Goal: Task Accomplishment & Management: Manage account settings

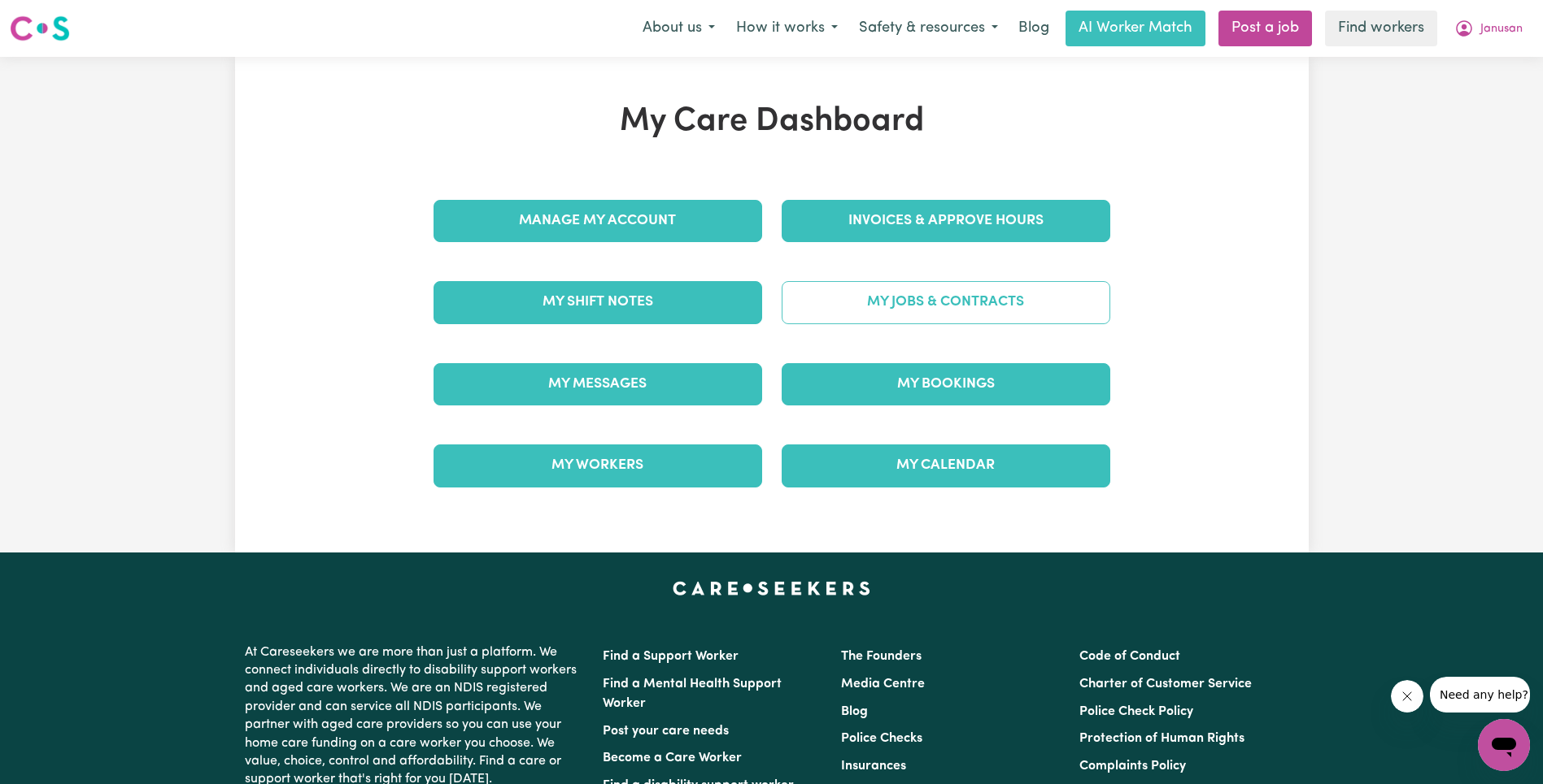
click at [900, 321] on link "My Jobs & Contracts" at bounding box center [946, 302] width 329 height 42
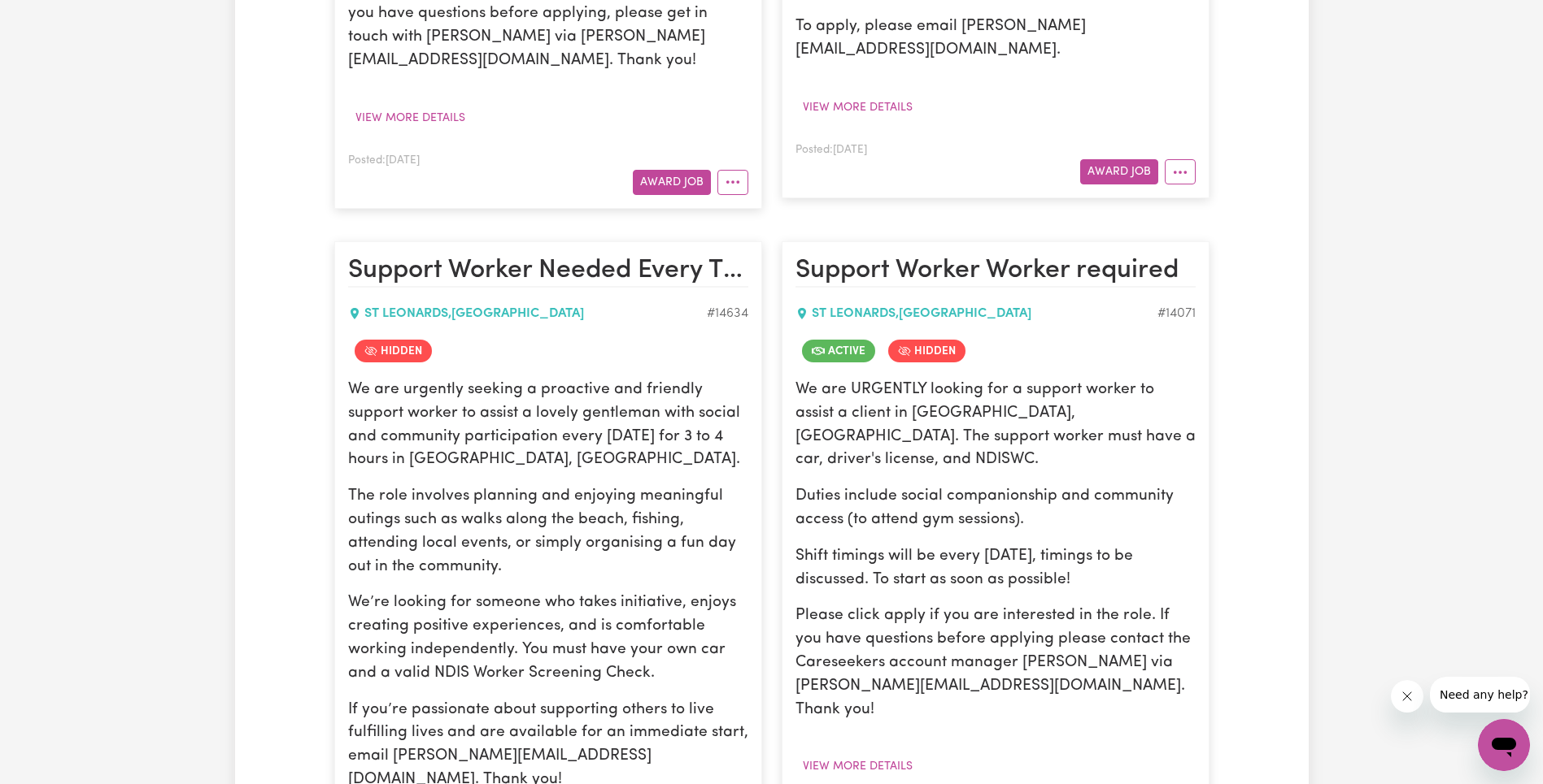
scroll to position [1591, 0]
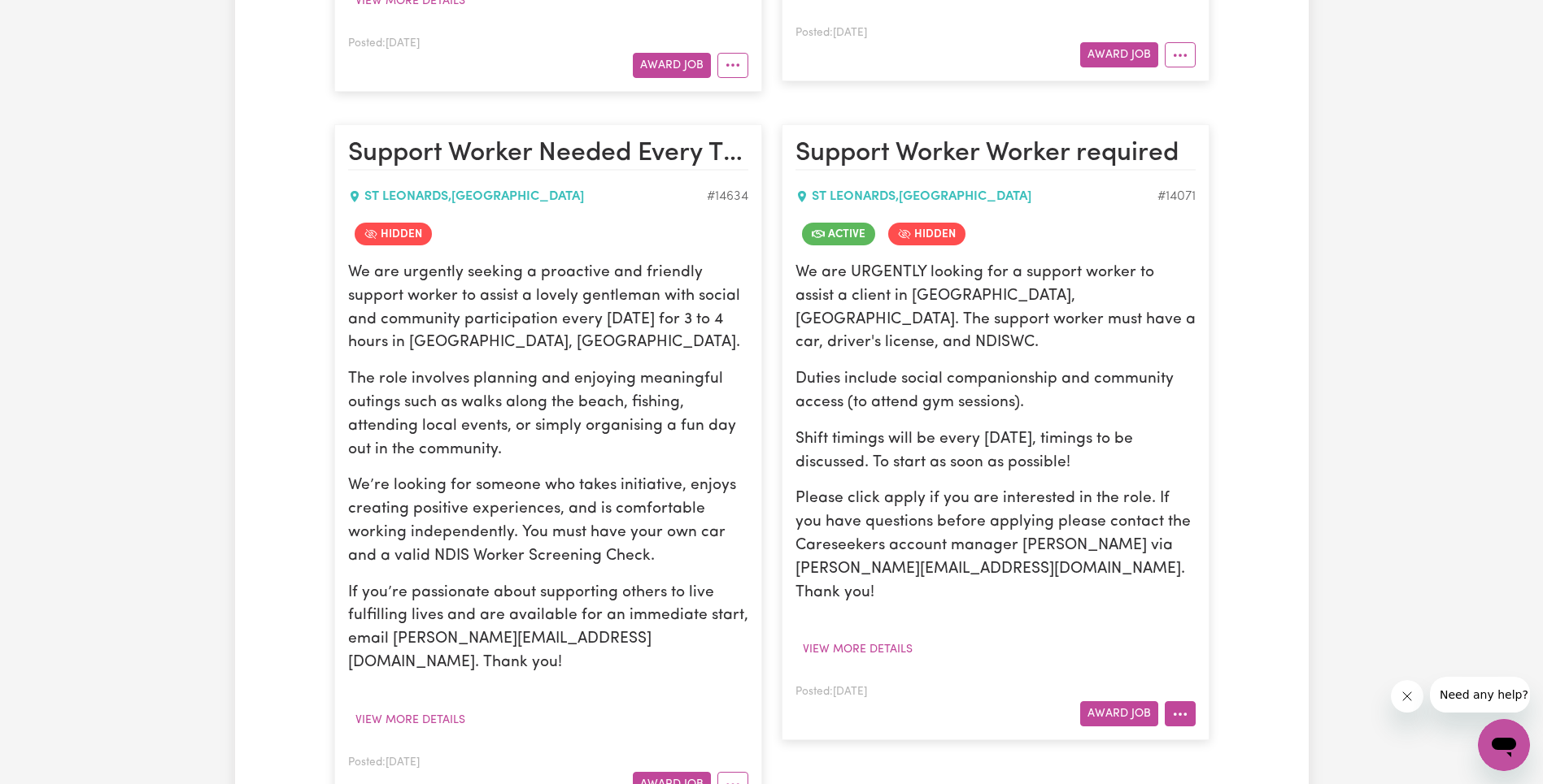
click at [1177, 701] on button "More options" at bounding box center [1180, 713] width 31 height 25
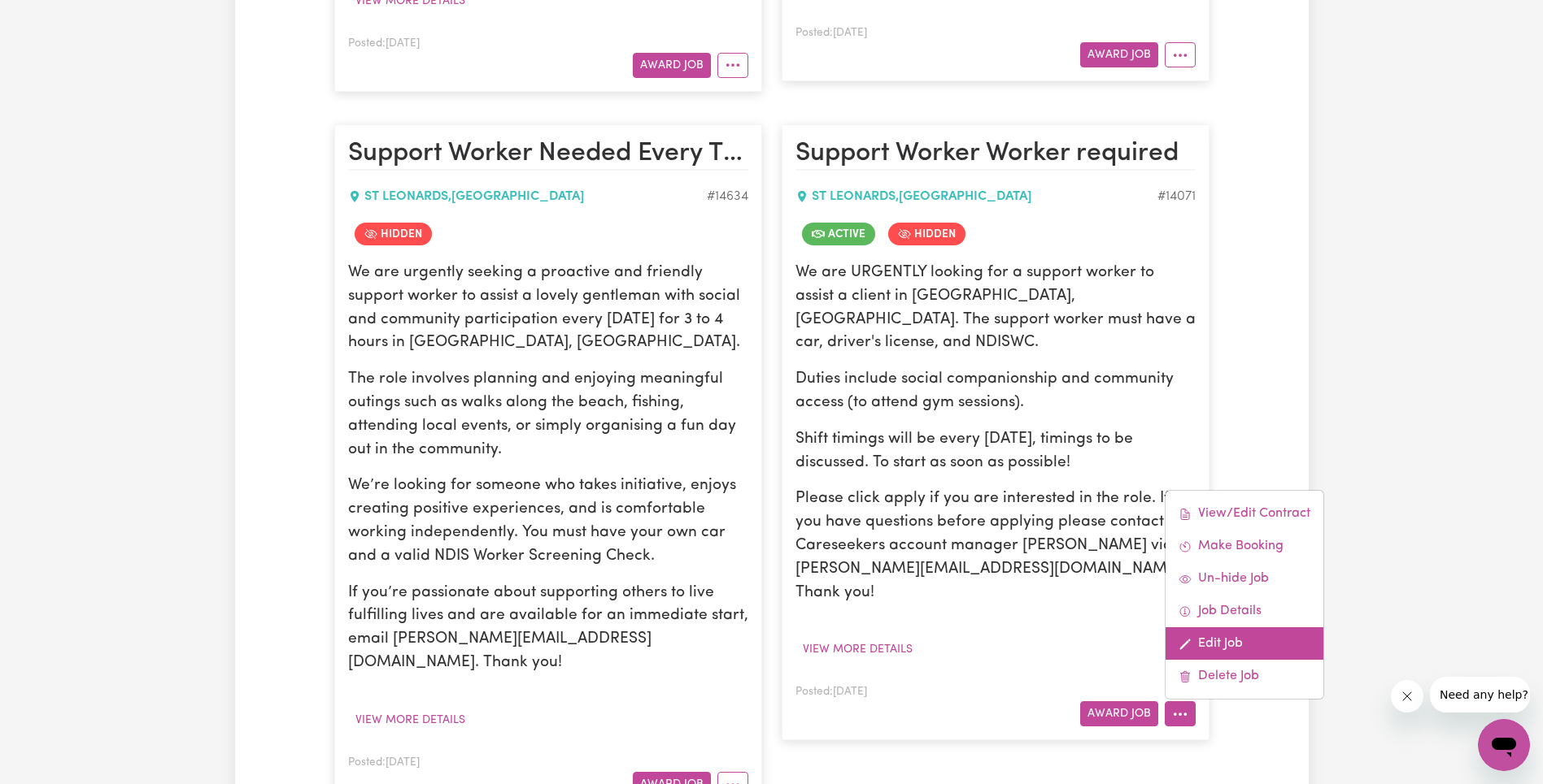
click at [1226, 628] on link "Edit Job" at bounding box center [1244, 644] width 157 height 33
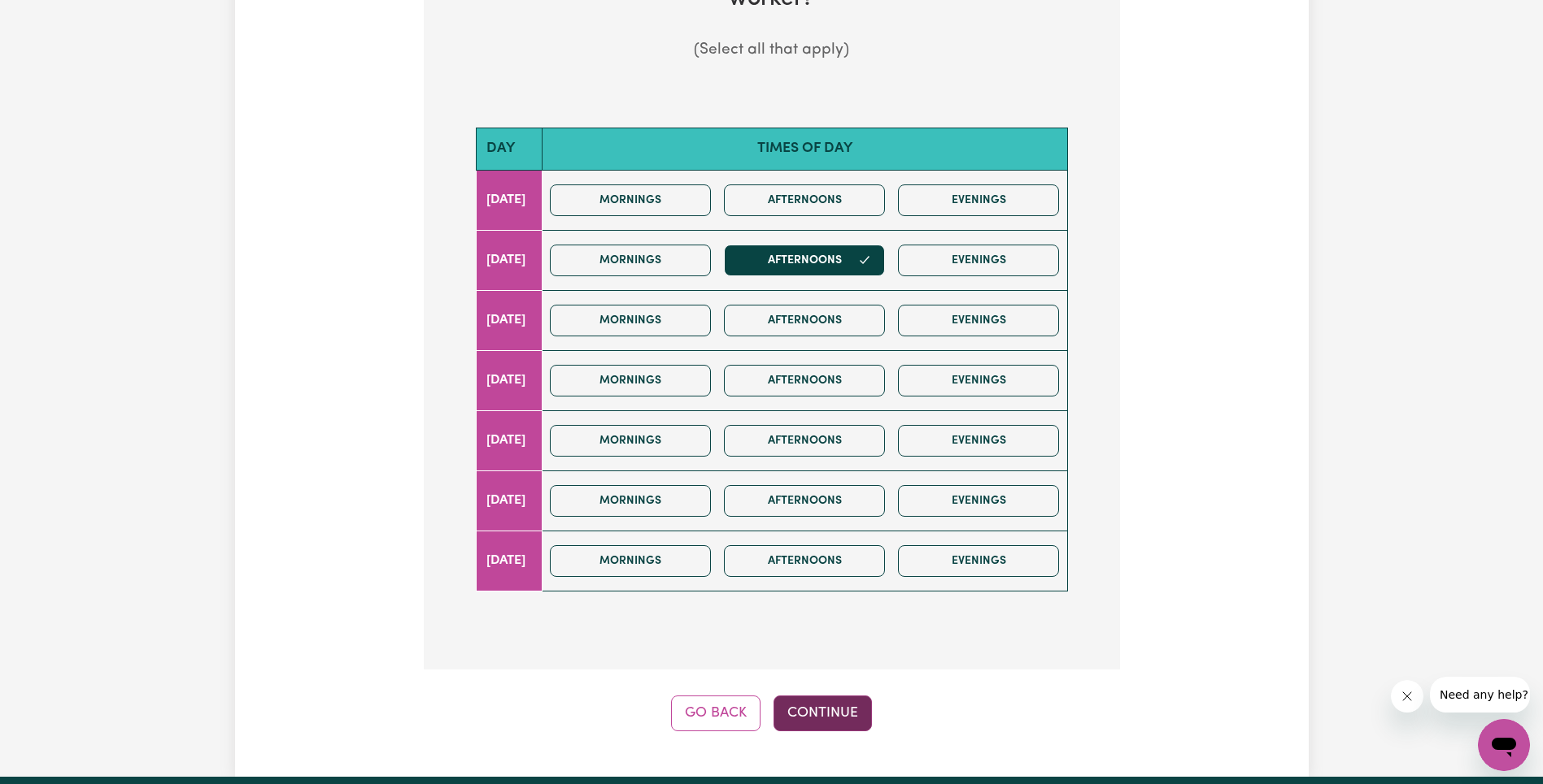
click at [856, 702] on button "Continue" at bounding box center [823, 713] width 99 height 35
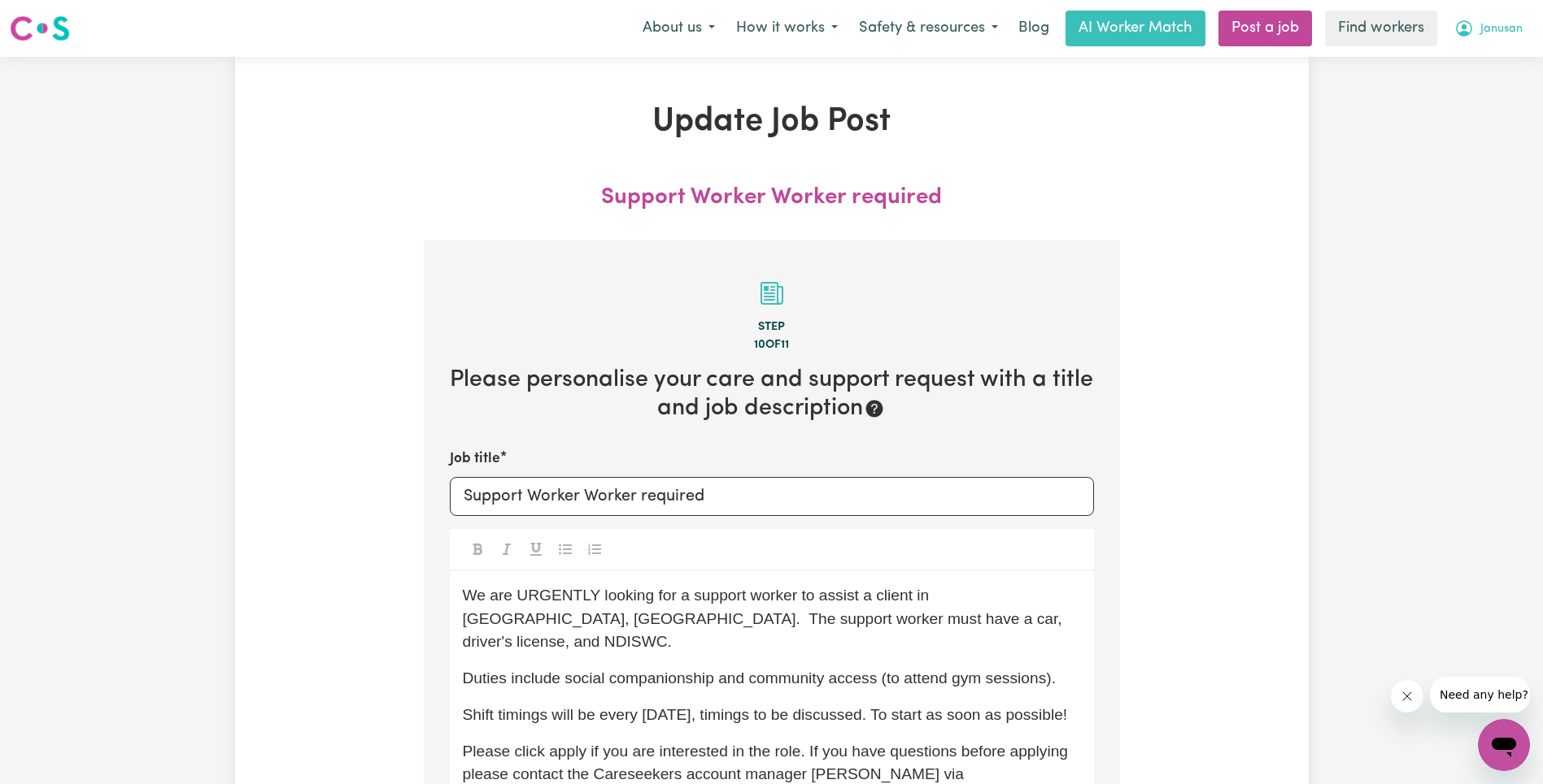
click at [1496, 31] on span "Janusan" at bounding box center [1501, 29] width 42 height 18
click at [1494, 41] on button "Janusan" at bounding box center [1488, 28] width 89 height 34
click at [1495, 34] on span "Janusan" at bounding box center [1501, 29] width 42 height 18
click at [0, 0] on link "My Dashboard" at bounding box center [0, 0] width 0 height 0
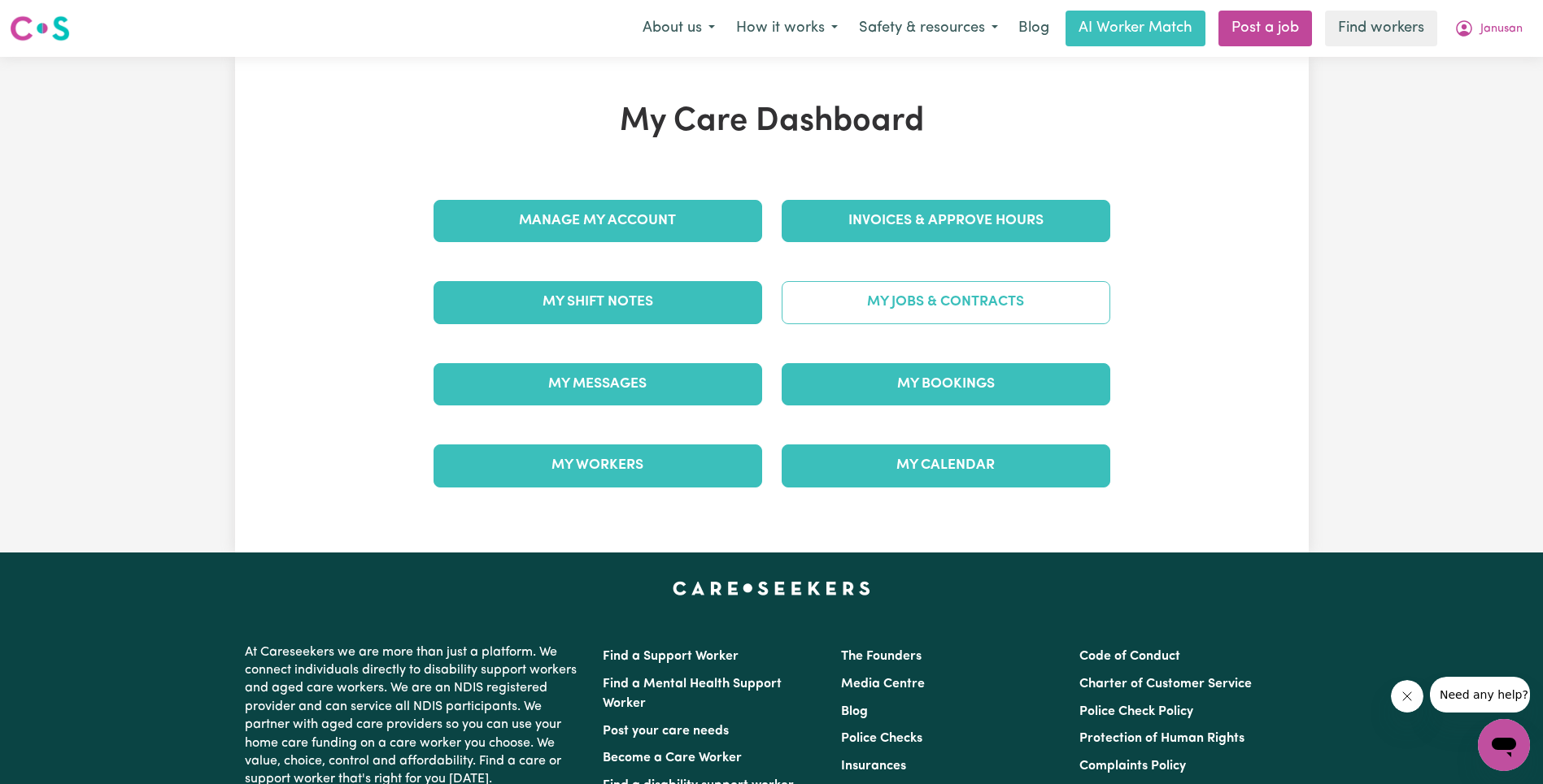
click at [961, 303] on link "My Jobs & Contracts" at bounding box center [946, 302] width 329 height 42
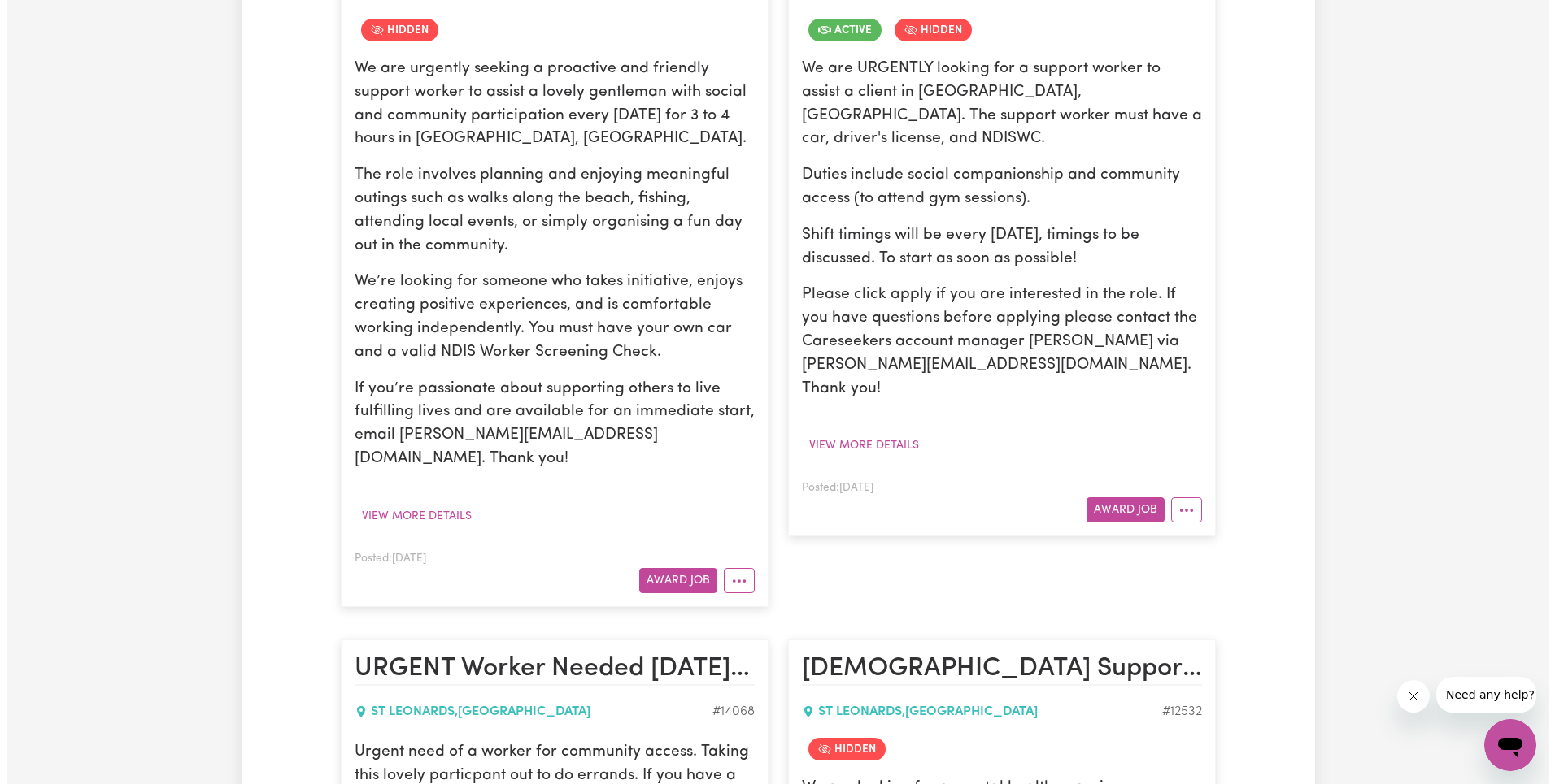
scroll to position [1879, 0]
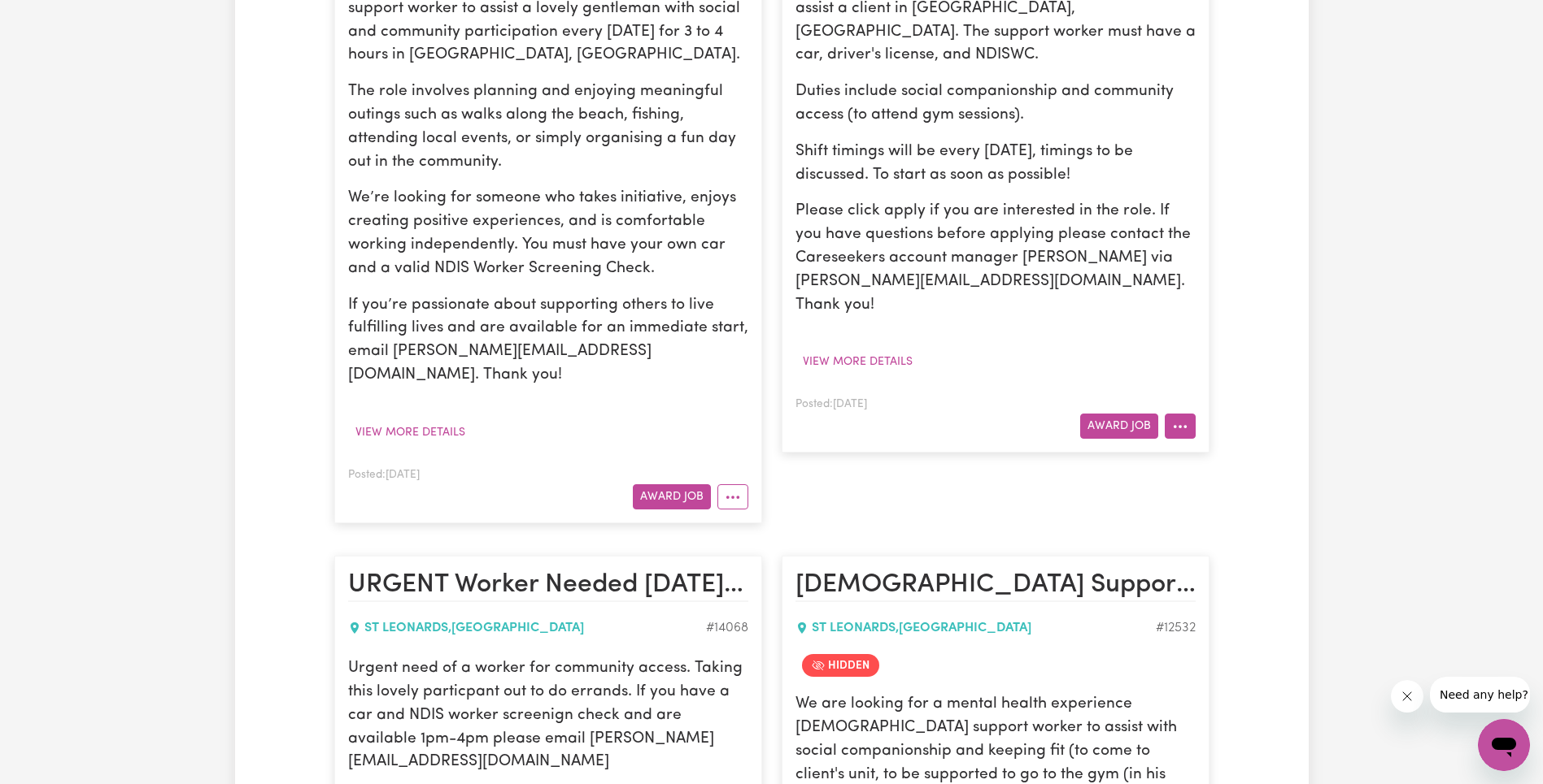
click at [1181, 414] on button "More options" at bounding box center [1180, 426] width 31 height 25
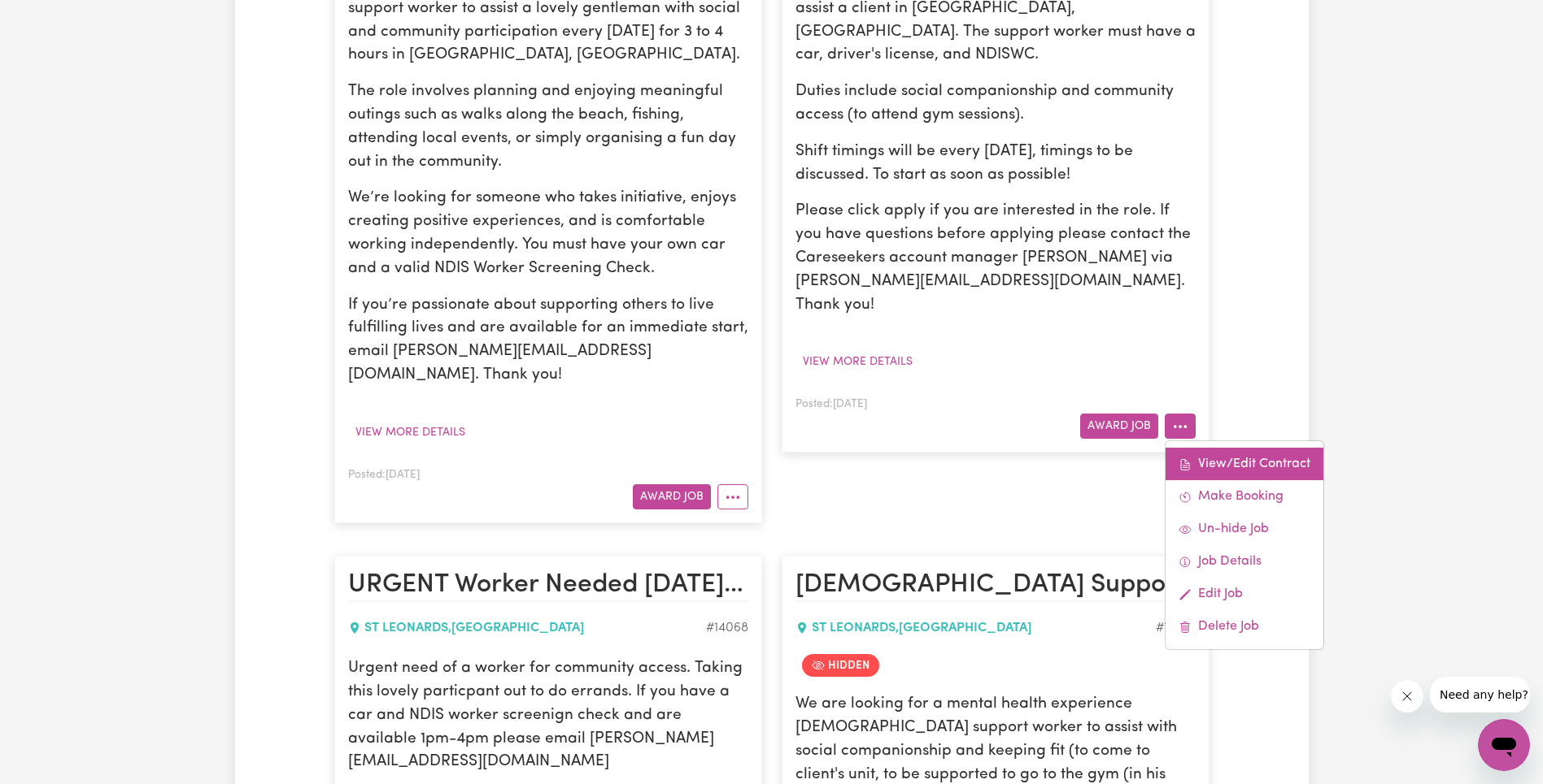
click at [1200, 441] on div "View/Edit Contract Make Booking Un-hide Job Job Details Edit Job Delete Job" at bounding box center [1244, 545] width 159 height 210
click at [1202, 448] on link "View/Edit Contract" at bounding box center [1244, 464] width 157 height 33
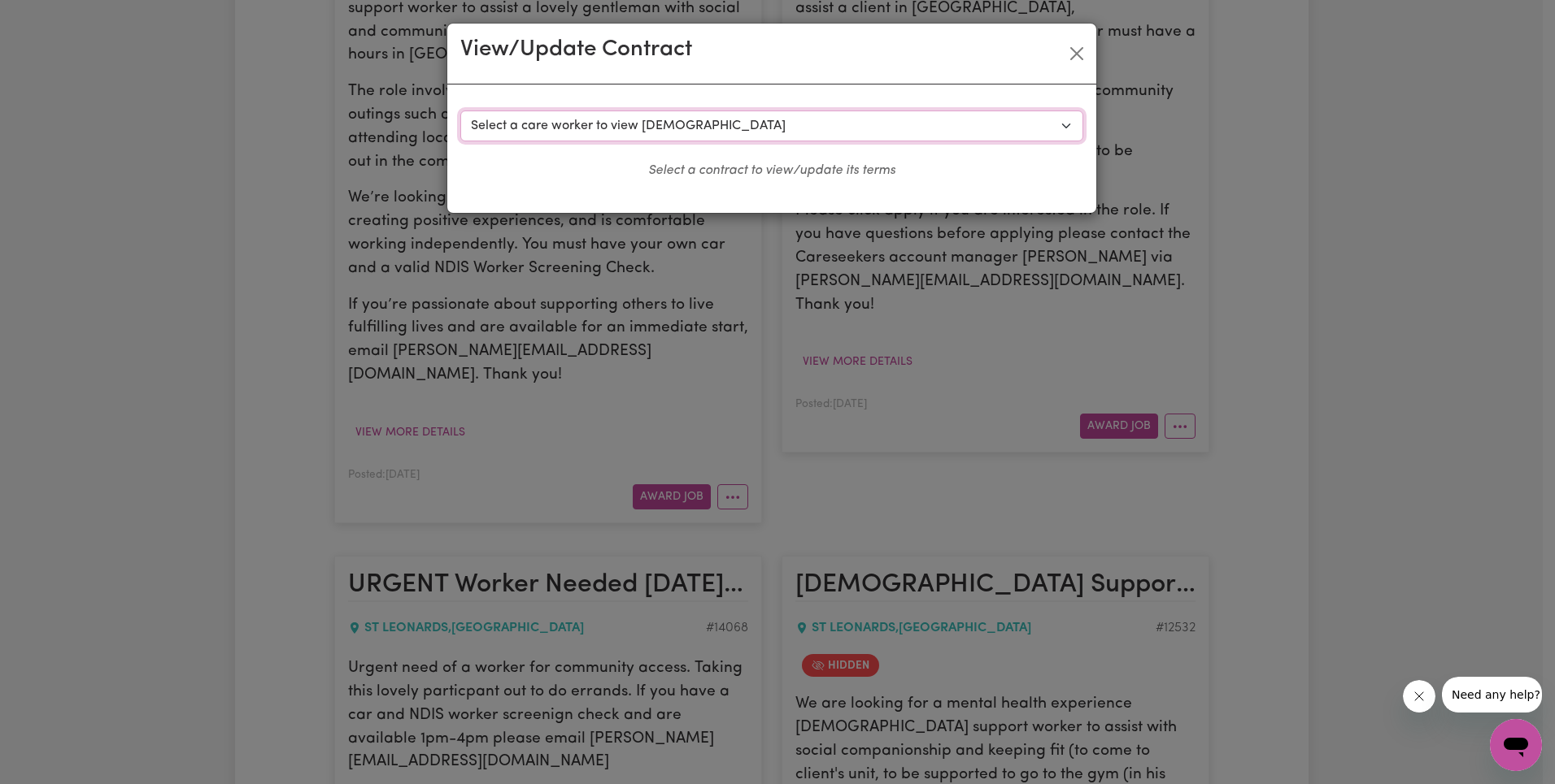
click at [697, 133] on select "Select a care worker to view [DEMOGRAPHIC_DATA] #10060 - [PERSON_NAME] (contrac…" at bounding box center [771, 126] width 623 height 31
select select "9672"
select select "WEEKDAY_DAYTIME"
select select "ASSISTANCE_SELF_CARE"
select select "ONE"
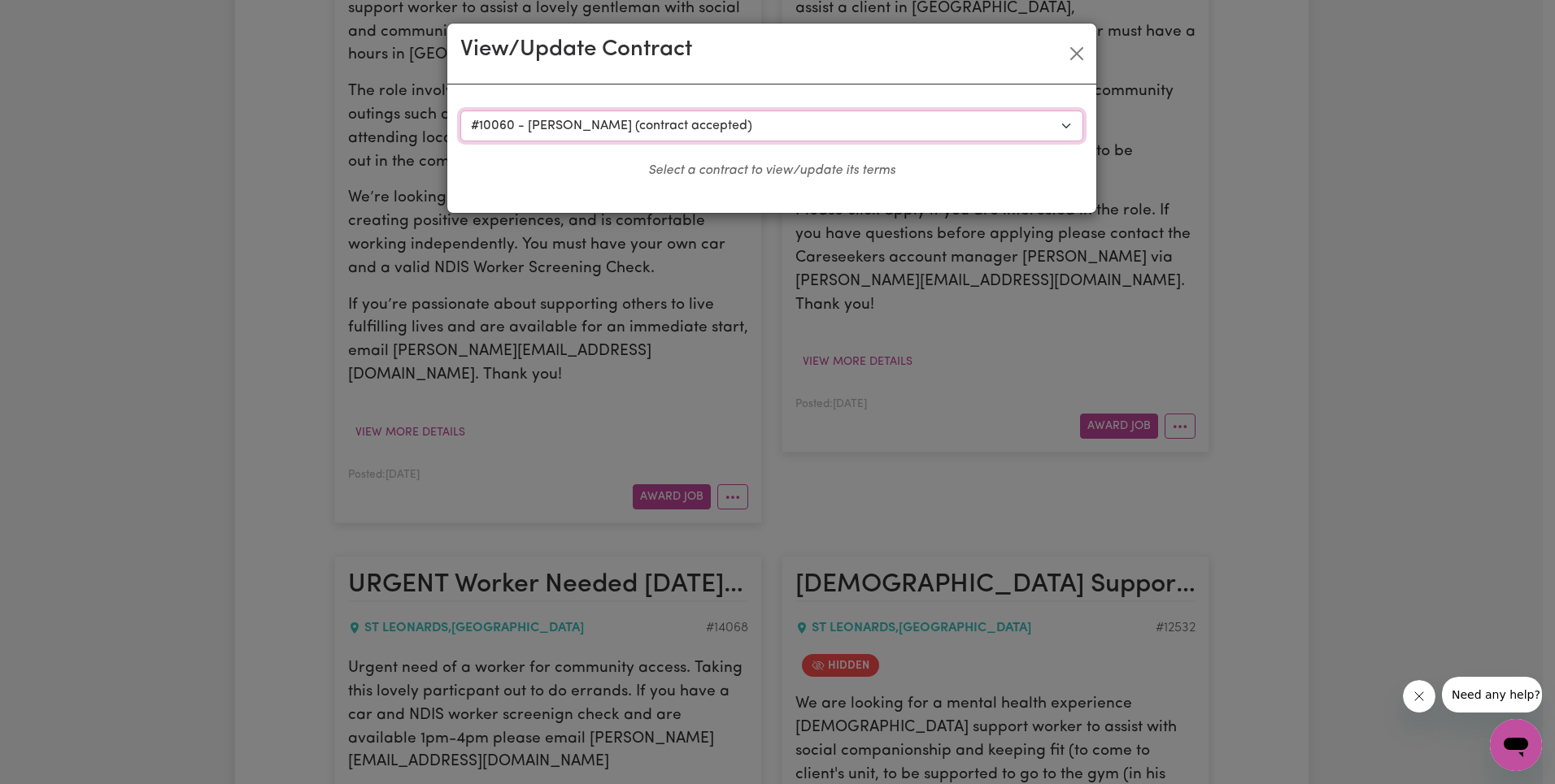
select select "[DATE]"
select select "ASSISTANCE_SELF_CARE"
select select "ONE"
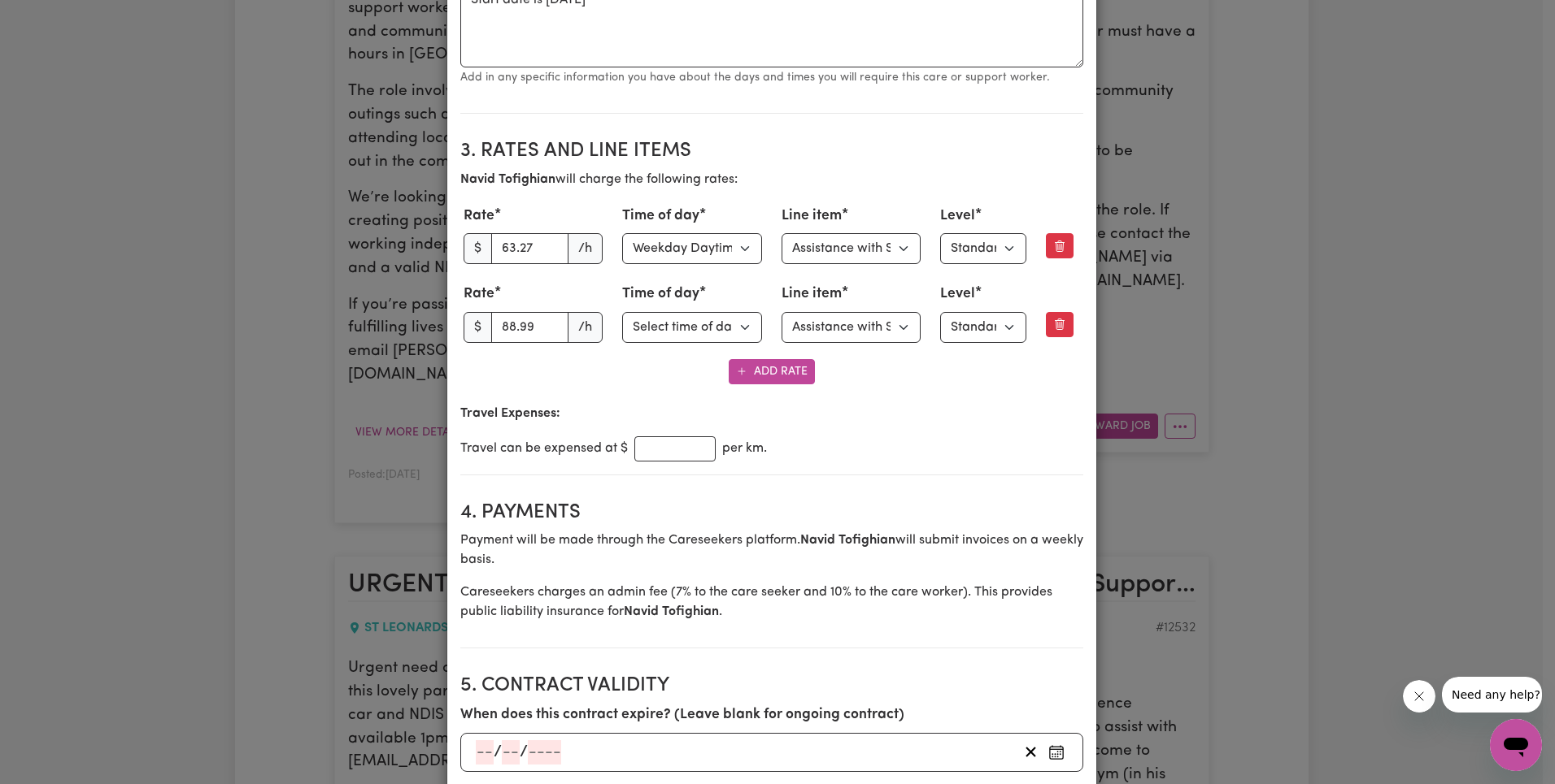
scroll to position [683, 0]
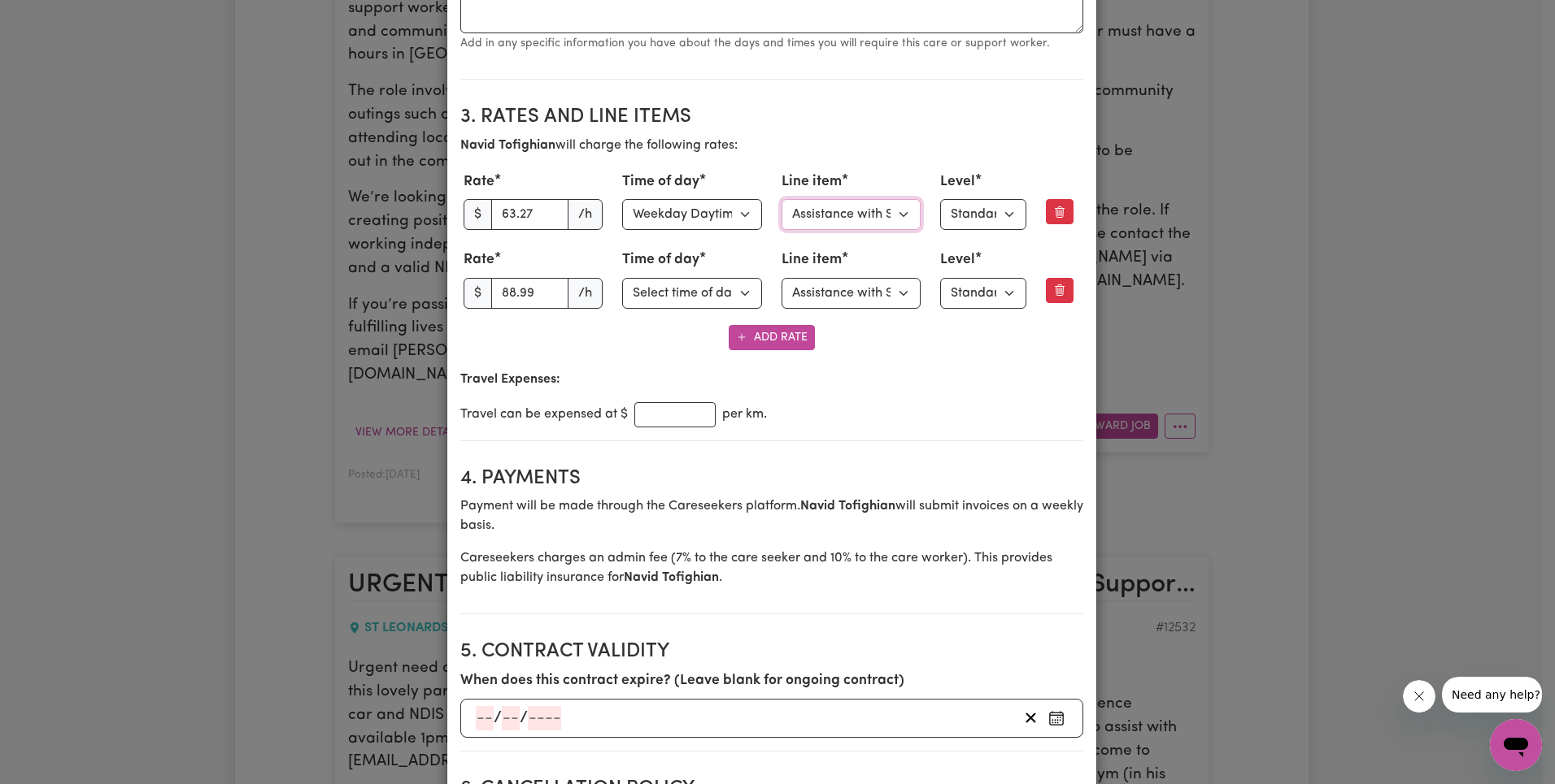
click at [872, 212] on select "Select line item Assistance with Self Care Activities Assistance with personal …" at bounding box center [852, 214] width 140 height 31
select select "OTHER"
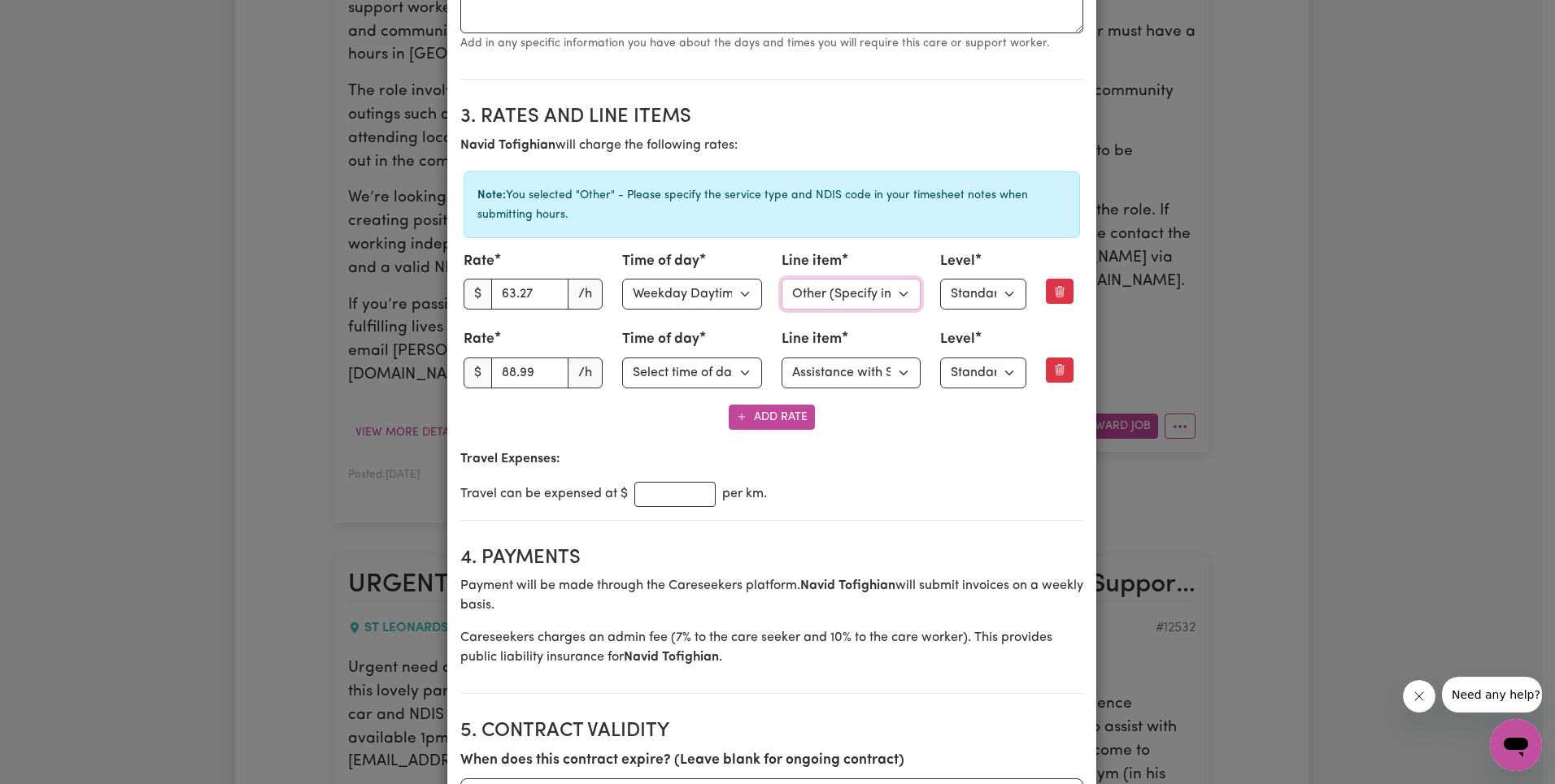
click at [840, 294] on select "Select line item Assistance with Self Care Activities Assistance with personal …" at bounding box center [852, 294] width 140 height 31
click at [845, 374] on select "Select line item Assistance with Self Care Activities Assistance with personal …" at bounding box center [852, 373] width 140 height 31
select select "OTHER"
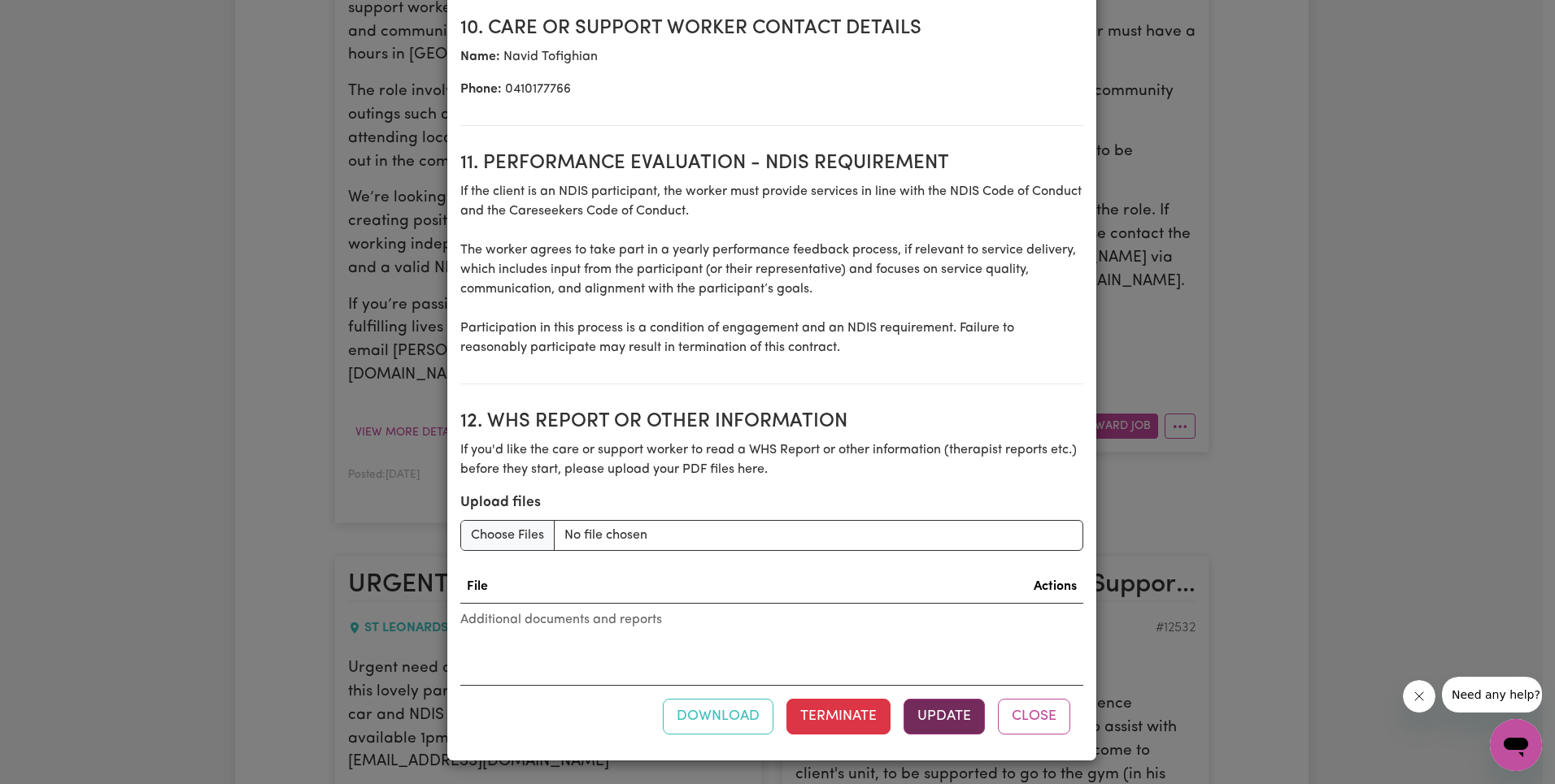
click at [918, 715] on button "Update" at bounding box center [944, 717] width 81 height 35
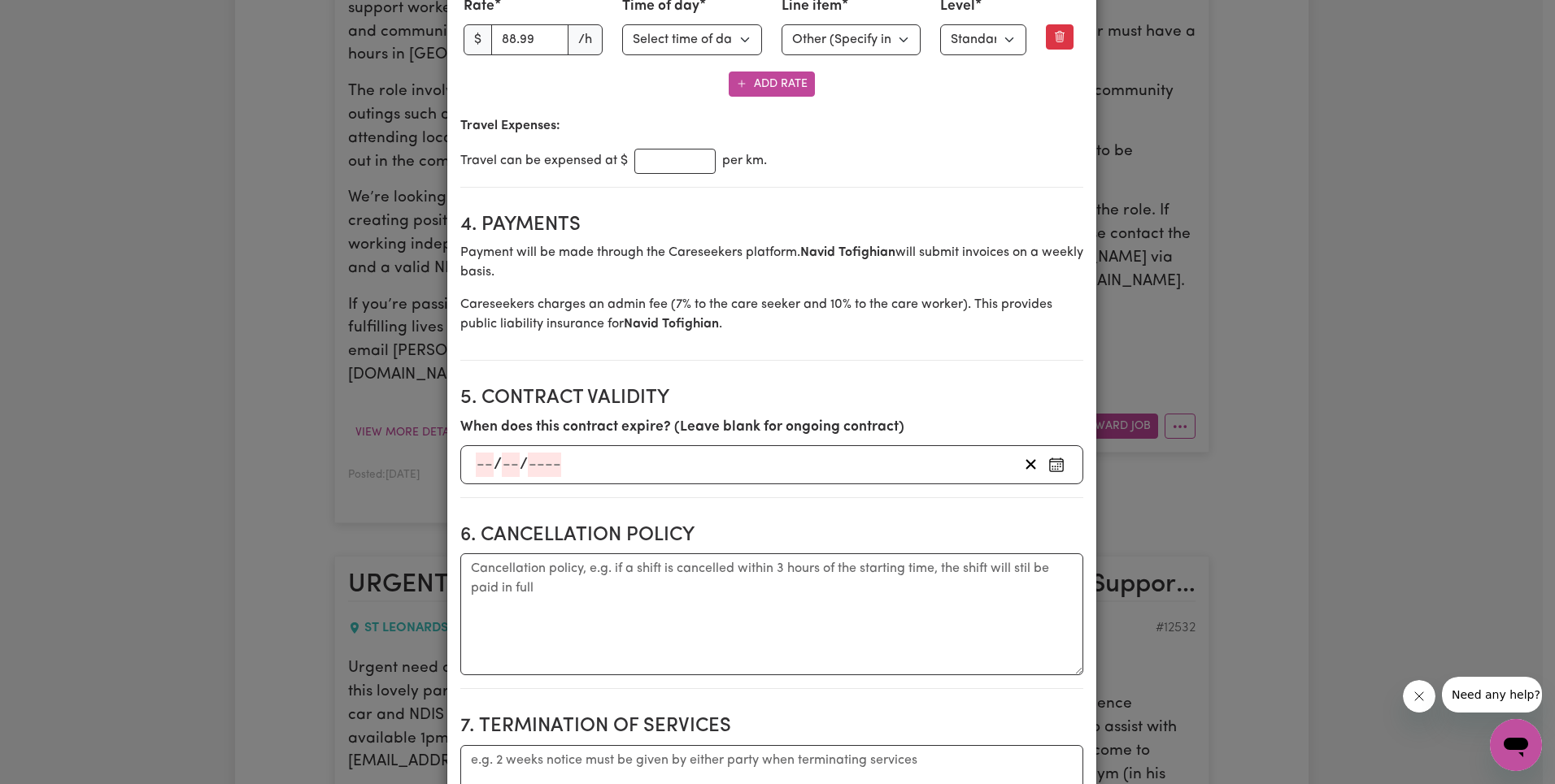
scroll to position [0, 0]
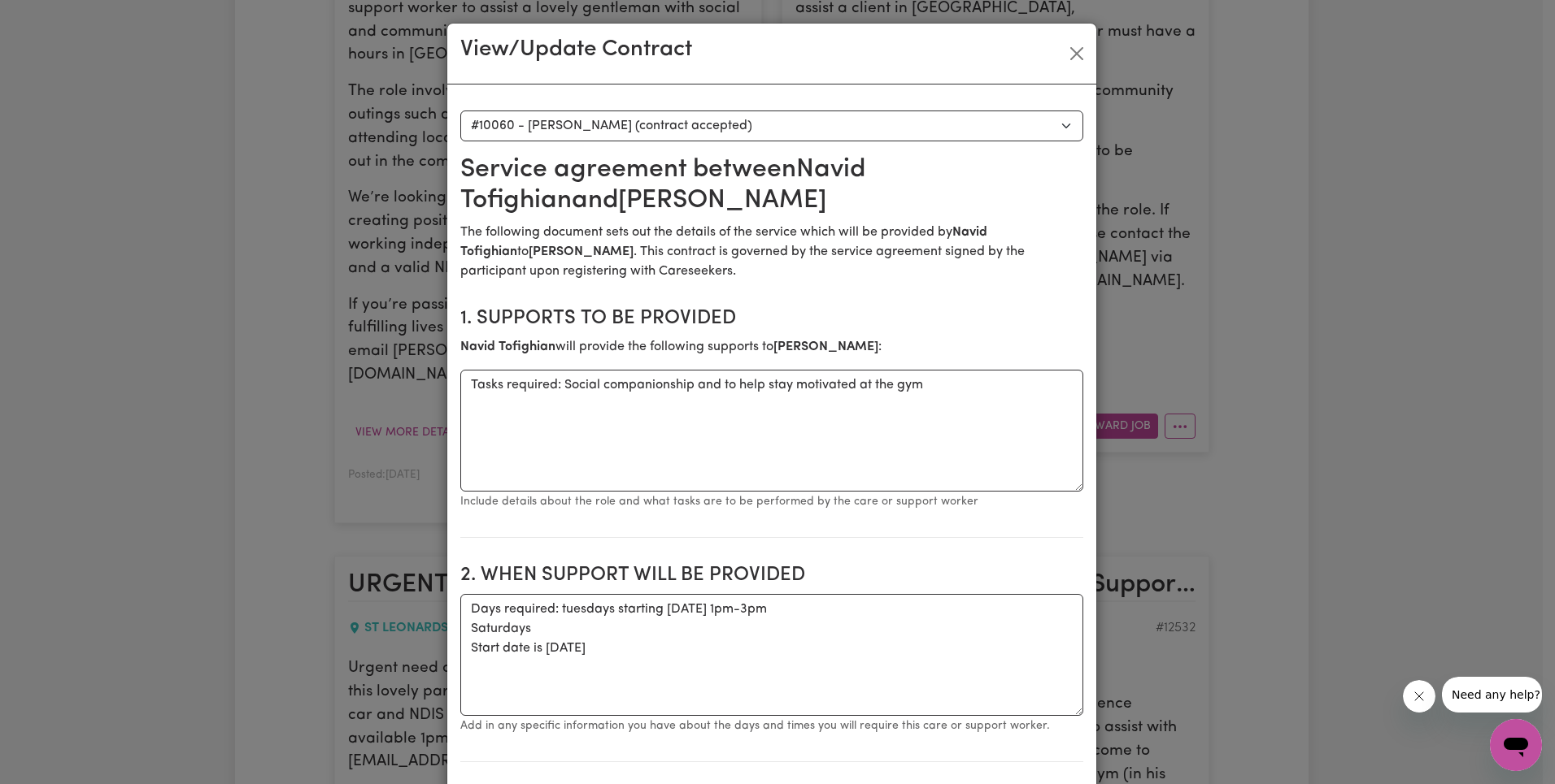
click at [757, 127] on select "Select a care worker to view [DEMOGRAPHIC_DATA] #10060 - [PERSON_NAME] (contrac…" at bounding box center [771, 126] width 623 height 31
select select "10037"
type textarea "Tasks required: Social companionship"
type textarea "[DATE] 2pm-5pm ongoing"
type input "1"
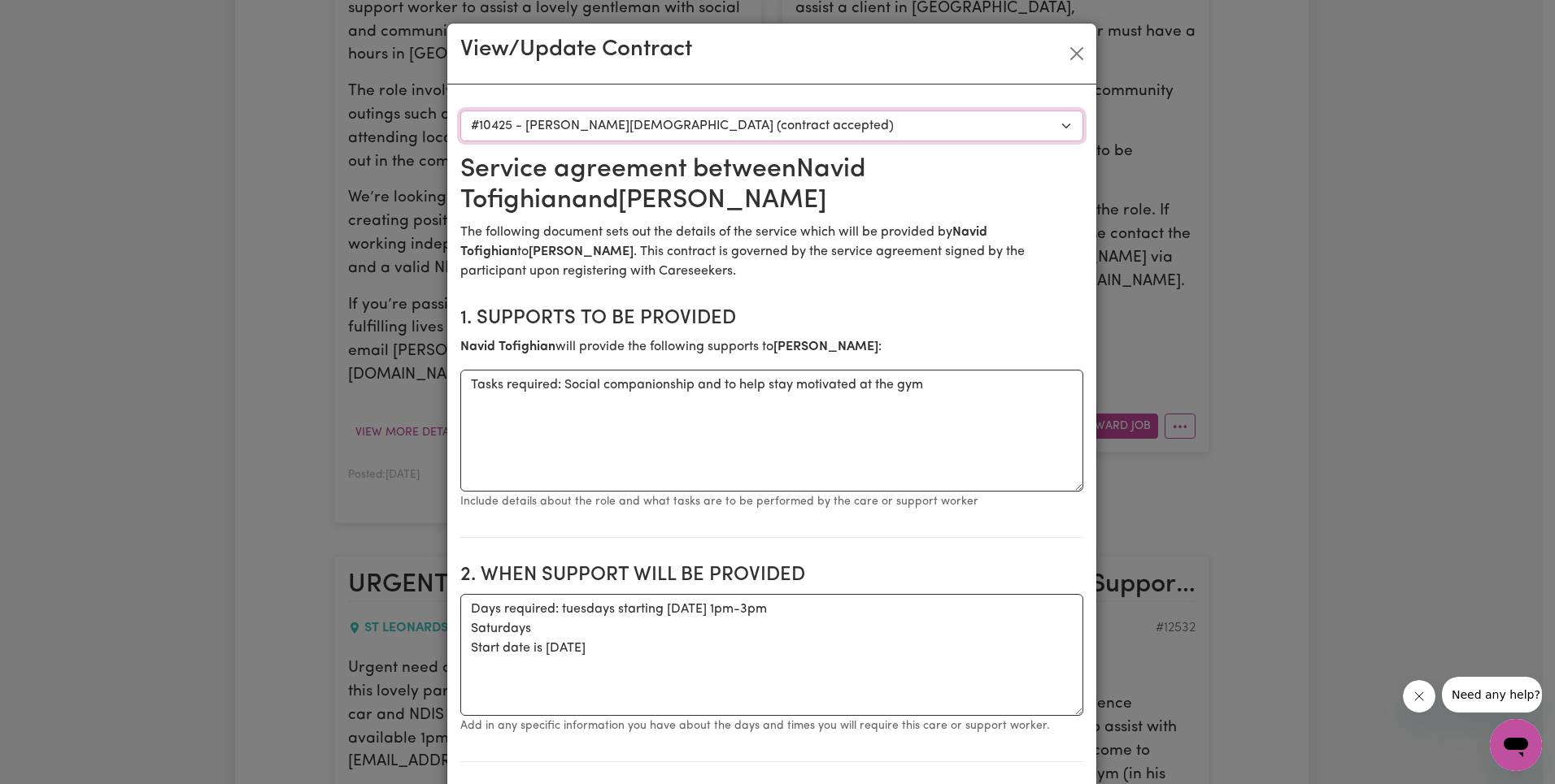
type textarea "Address: [STREET_ADDRESS][PERSON_NAME] Contact no: [PHONE_NUMBER]"
type input "[PERSON_NAME]"
type input "Mother"
type input "0419989635"
select select "WEEKDAY_DAYTIME"
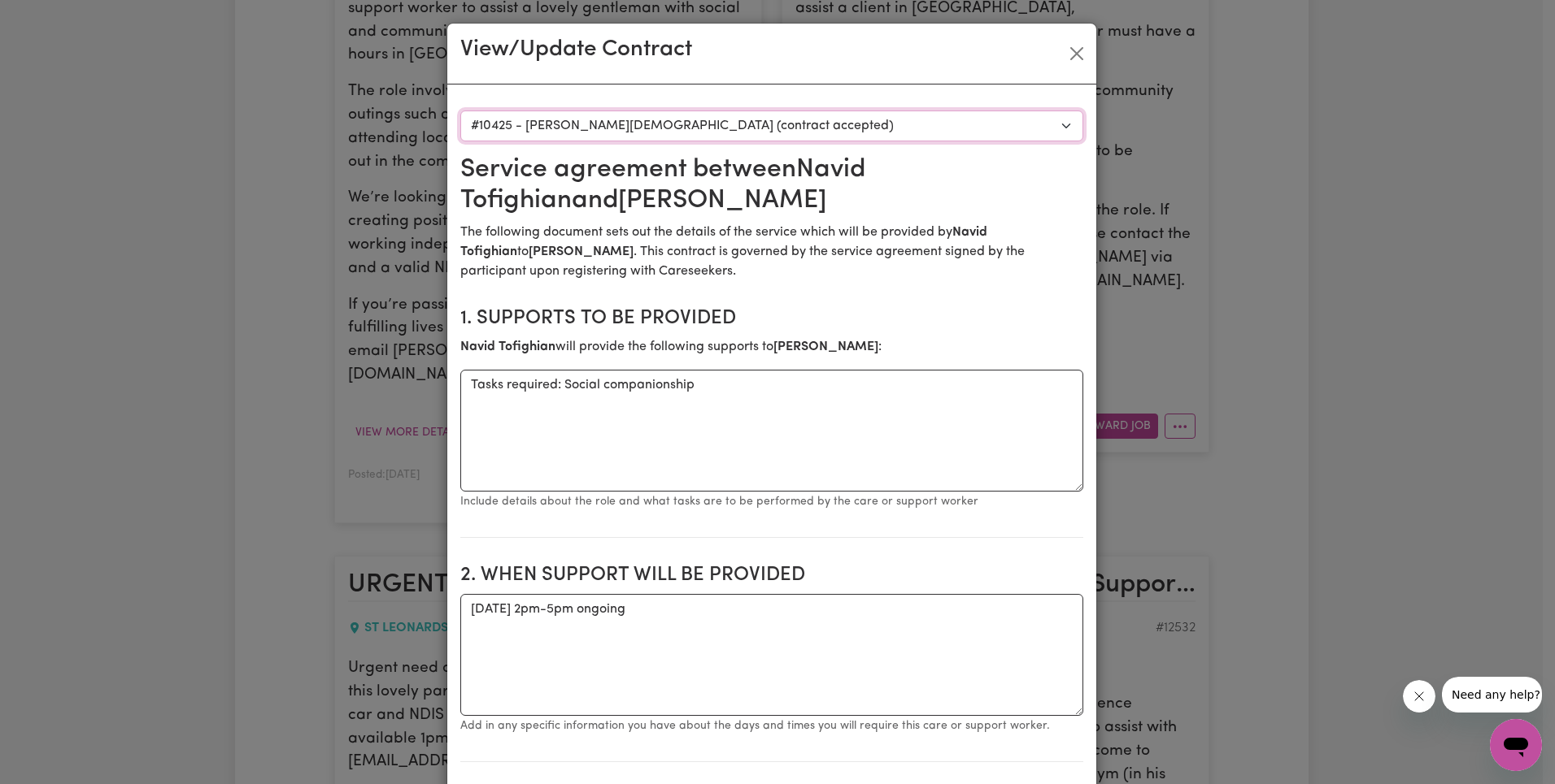
select select "ASSISTANCE_SELF_CARE"
select select "ONE"
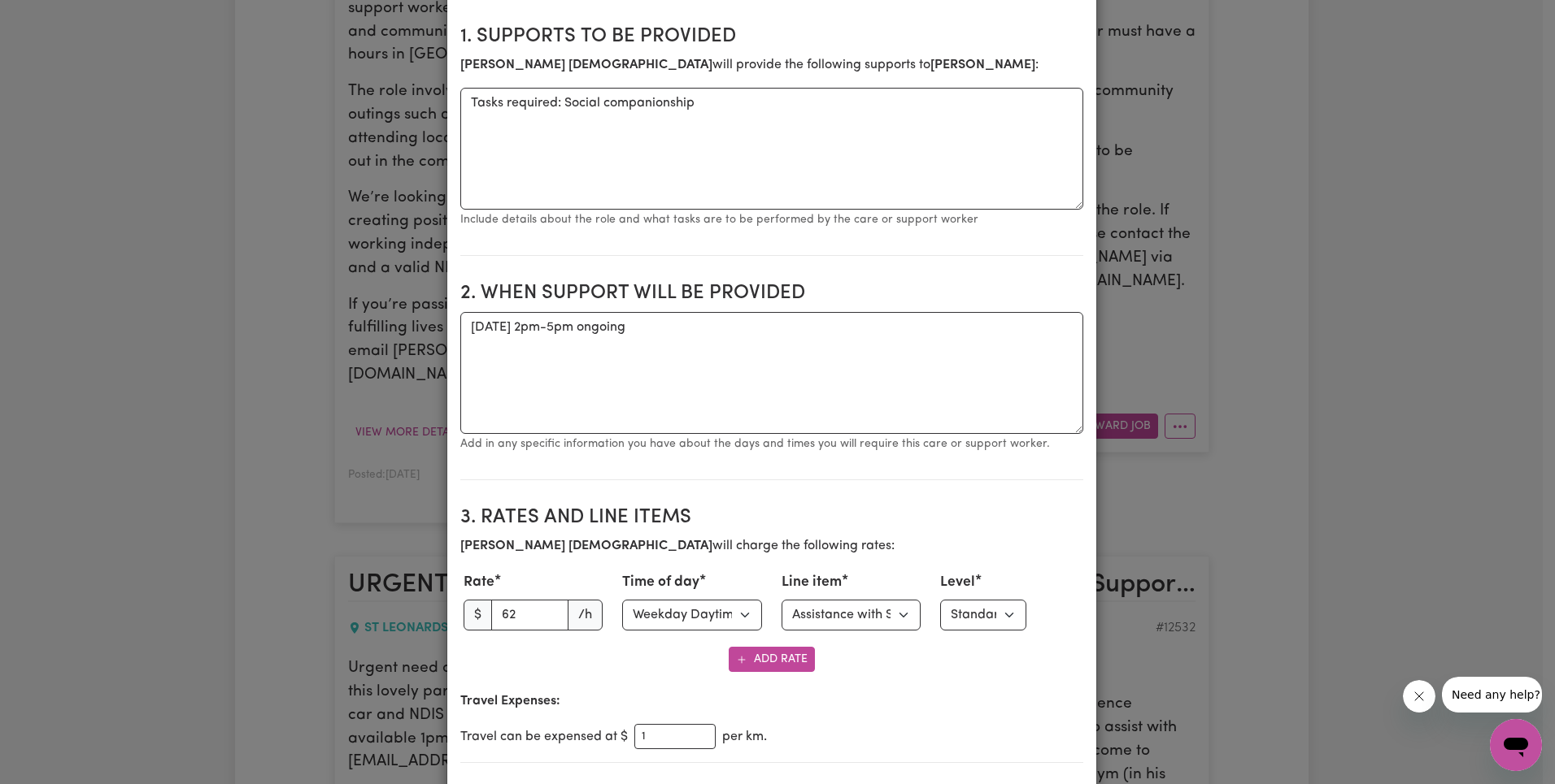
scroll to position [602, 0]
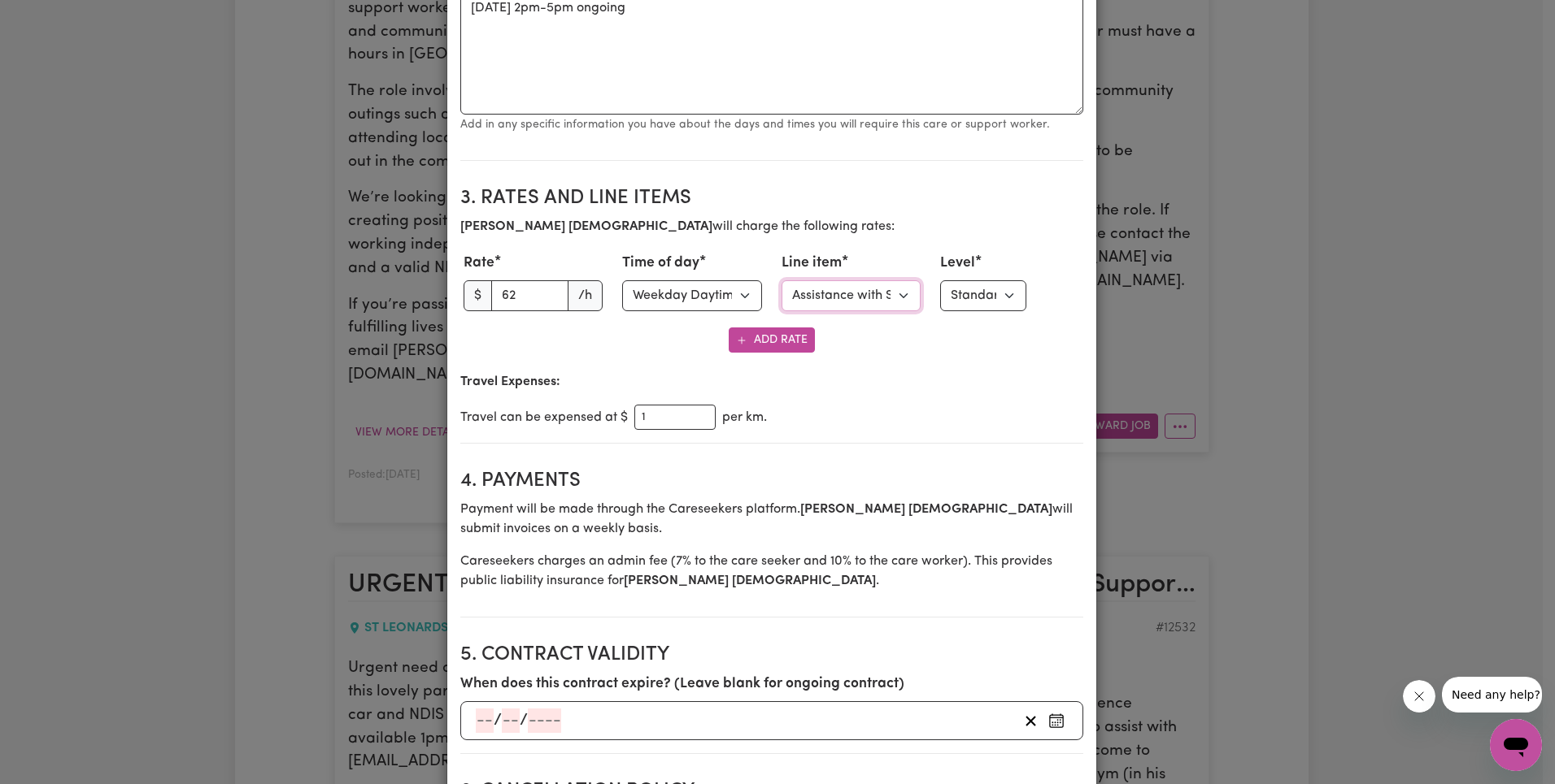
click at [863, 302] on select "Select line item Assistance with Self Care Activities Assistance with personal …" at bounding box center [852, 296] width 140 height 31
click at [917, 206] on h2 "3. Rates and Line Items" at bounding box center [771, 198] width 623 height 23
click at [858, 305] on select "Select line item Assistance with Self Care Activities Assistance with personal …" at bounding box center [852, 296] width 140 height 31
select select "OTHER"
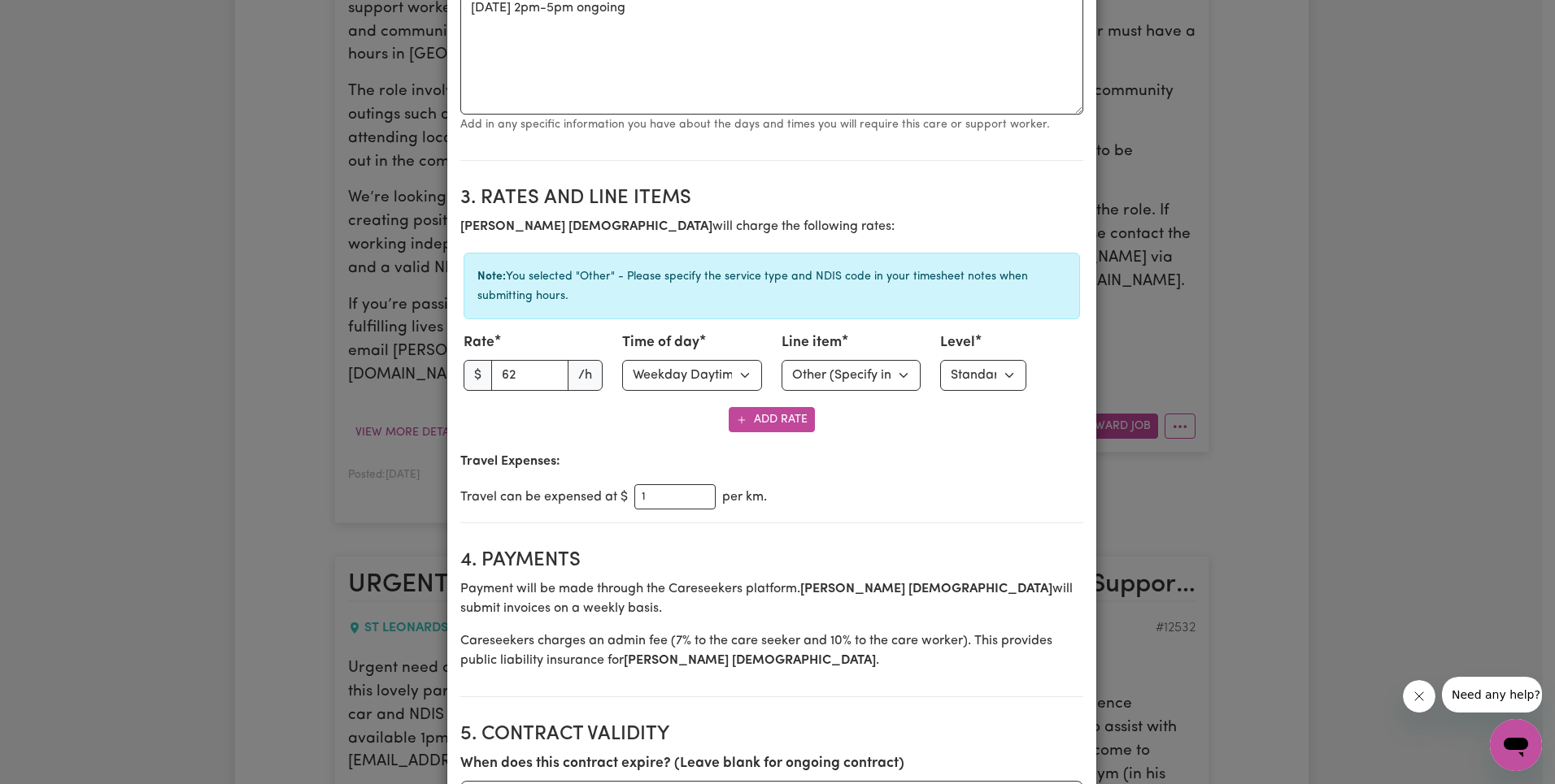
click at [953, 481] on div "Travel Expenses: Travel can be expensed at $ 1 per km." at bounding box center [771, 481] width 623 height 58
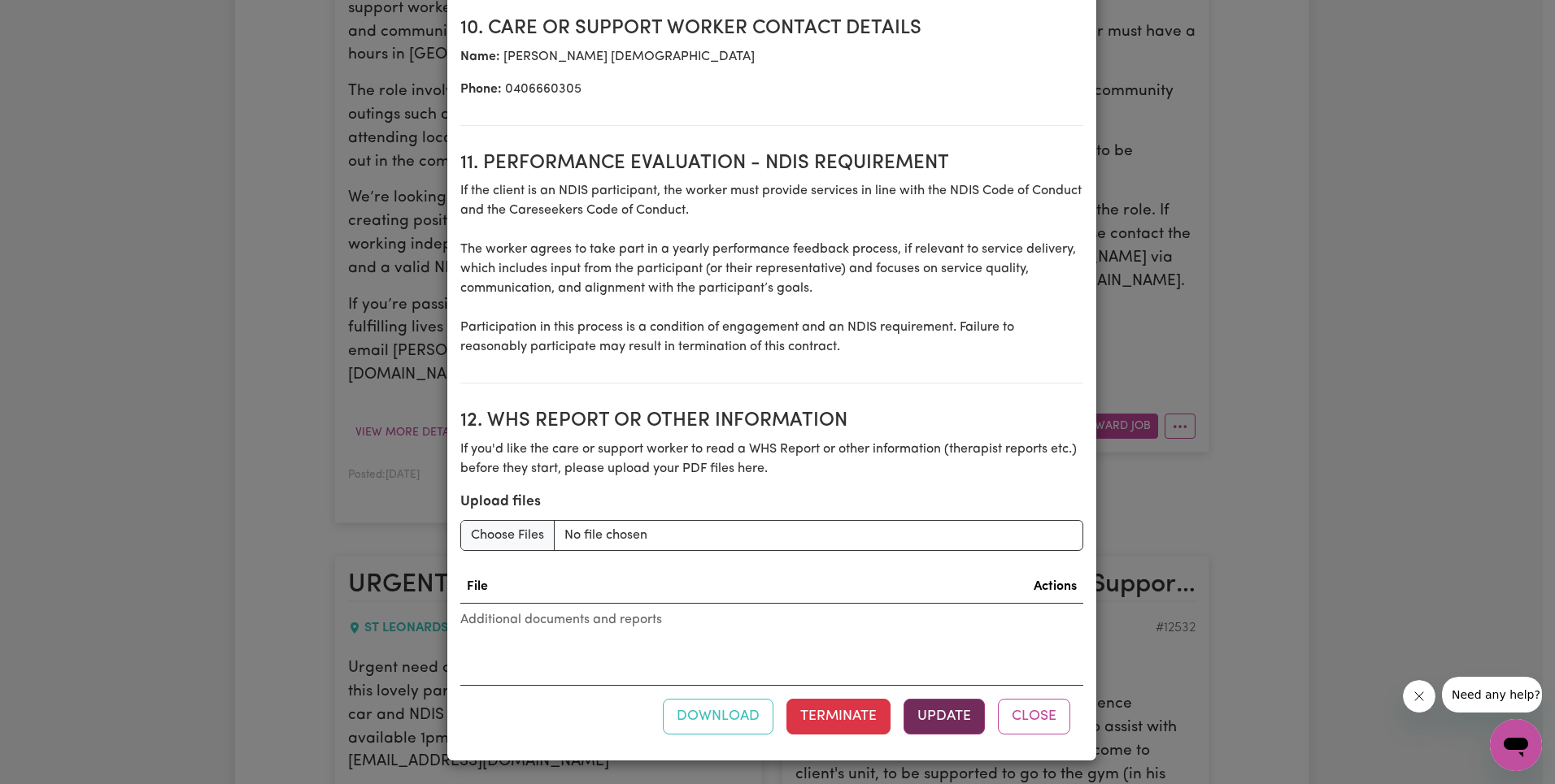
click at [934, 714] on button "Update" at bounding box center [944, 717] width 81 height 35
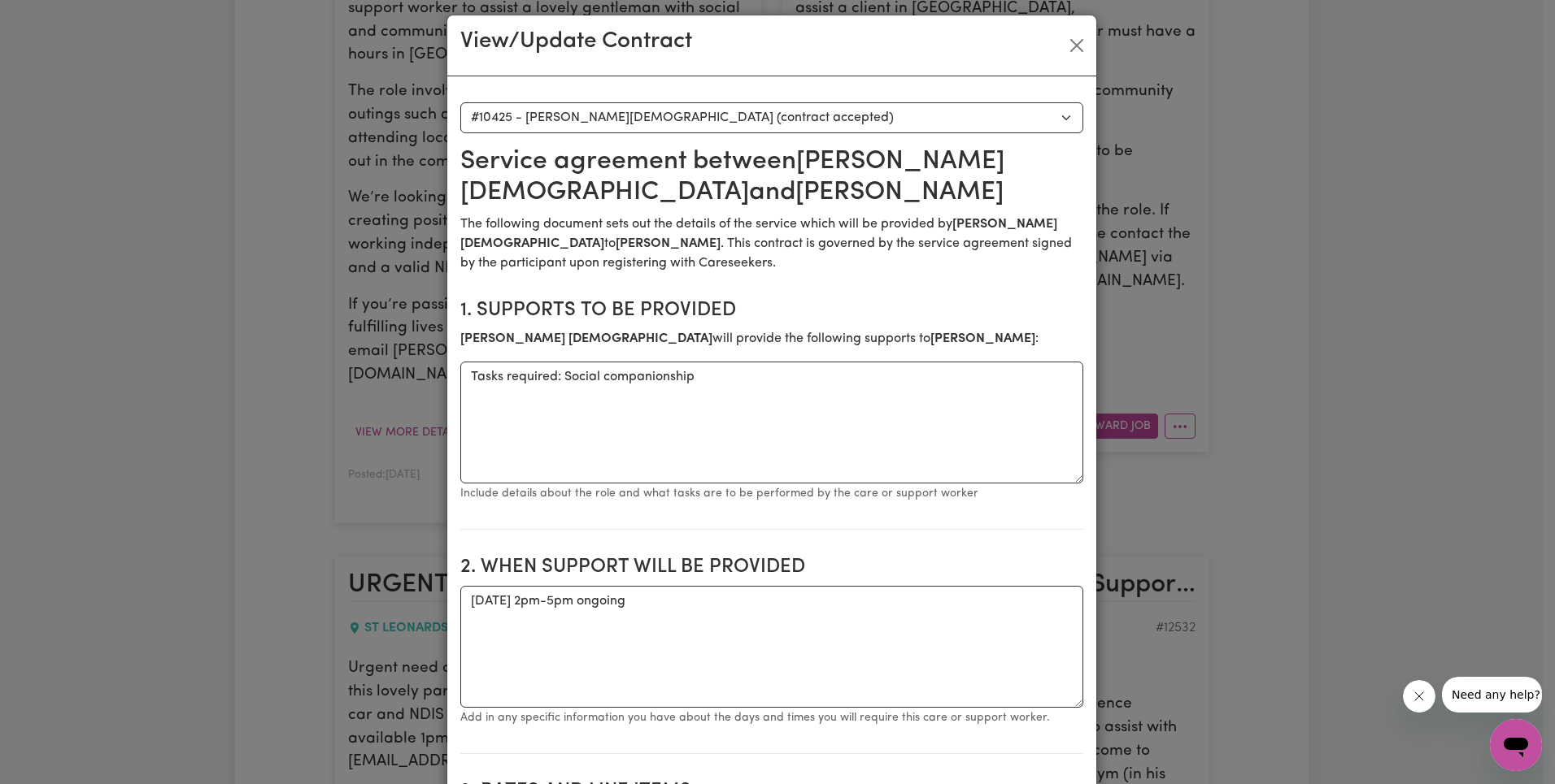
scroll to position [0, 0]
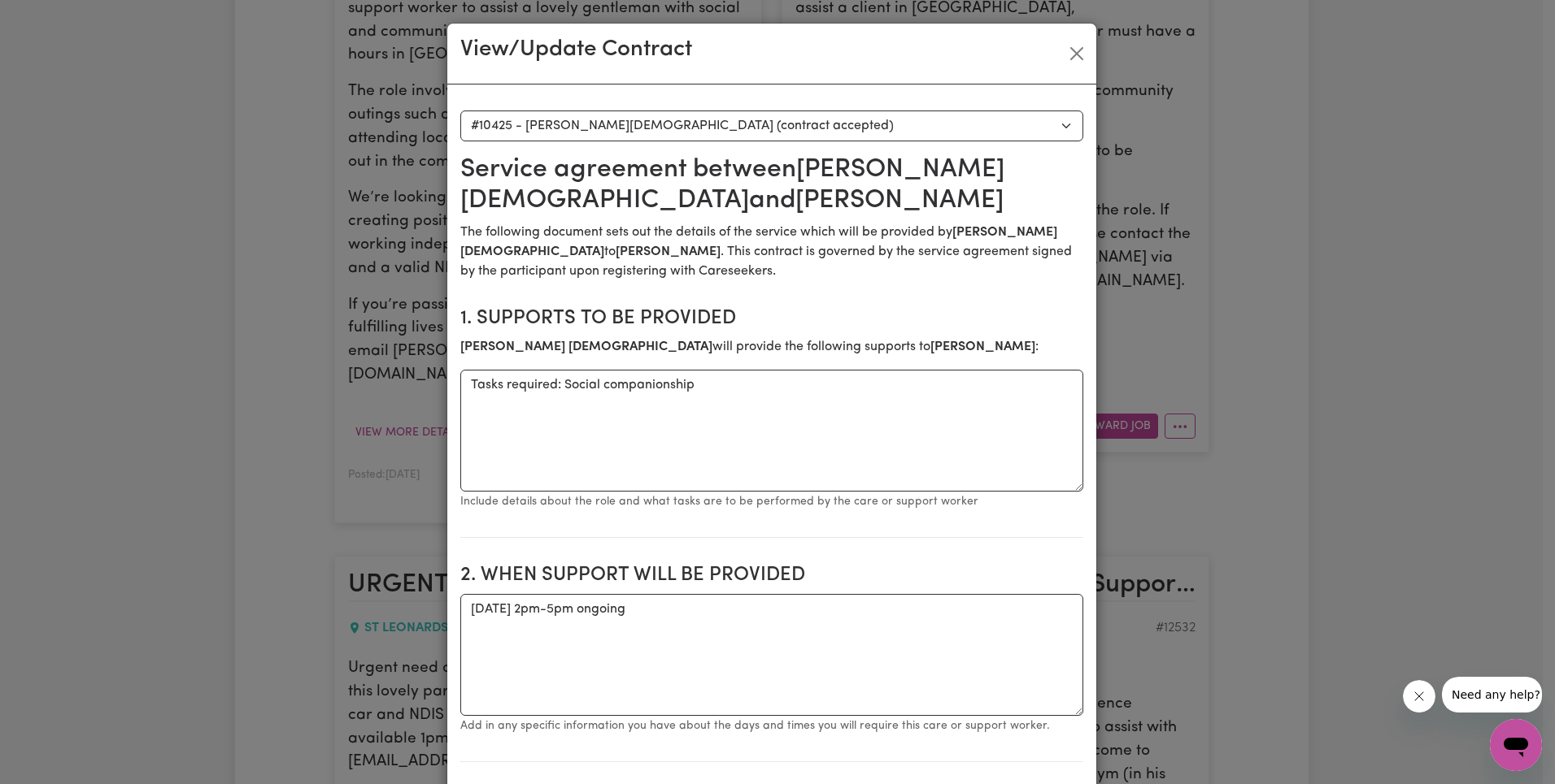
click at [661, 129] on select "Select a care worker to view [DEMOGRAPHIC_DATA] #10060 - [PERSON_NAME] (contrac…" at bounding box center [771, 126] width 623 height 31
select select "10080"
type textarea "Tasks required: Social companionship, community access"
type textarea "[DATE] and [DATE] from 10am - pick up in [GEOGRAPHIC_DATA] area and transport t…"
type textarea "The full cost of the service can be charged by the worker if less than 24 busin…"
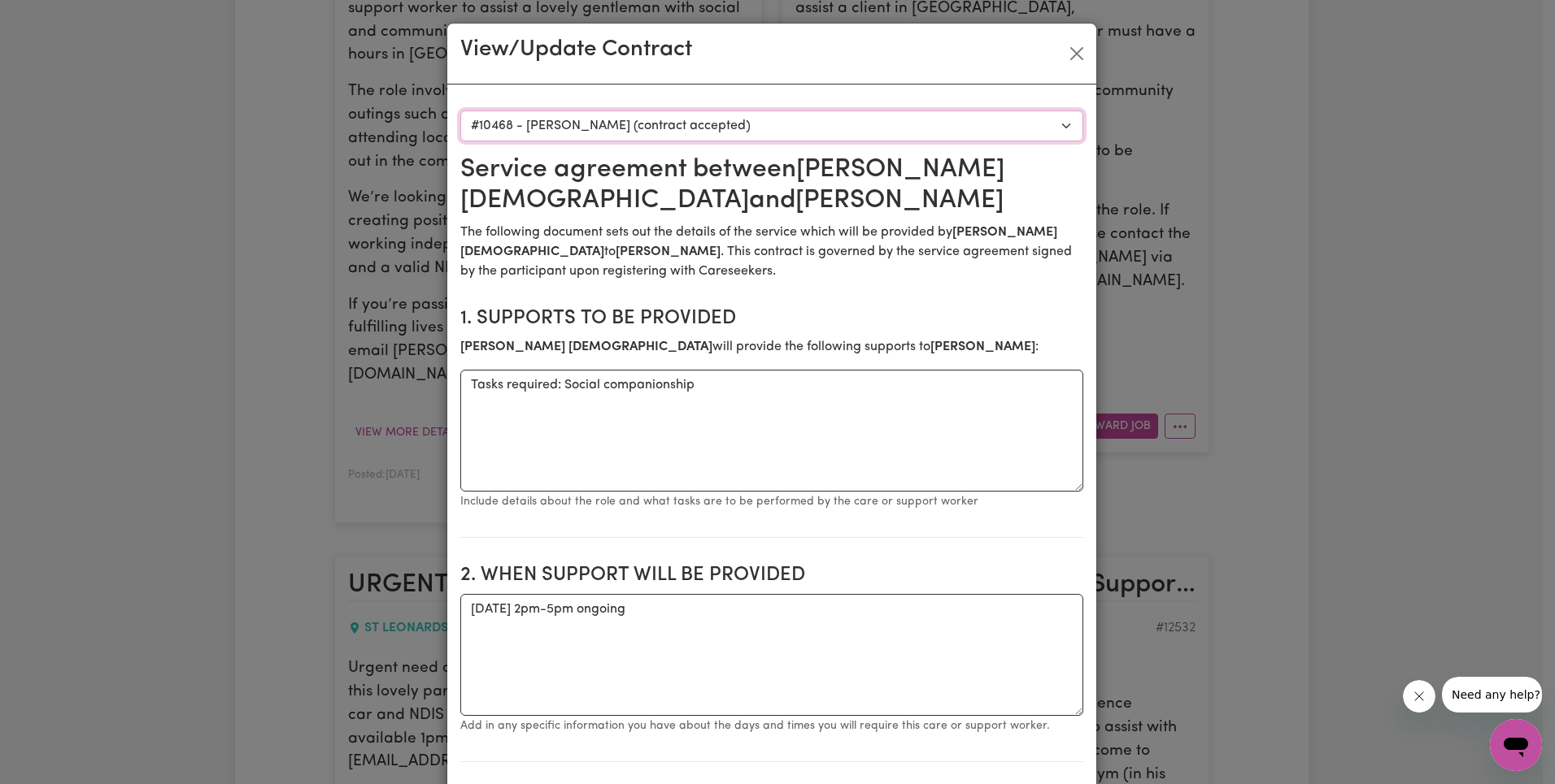
type textarea "As an independent contractor there is no notice period for termination of your …"
type textarea "12 pitapunga close woodcroft contact number for Janusan: 0430604233"
type input "[PERSON_NAME]"
type input "Support Coordinator"
type input "0455 231 698"
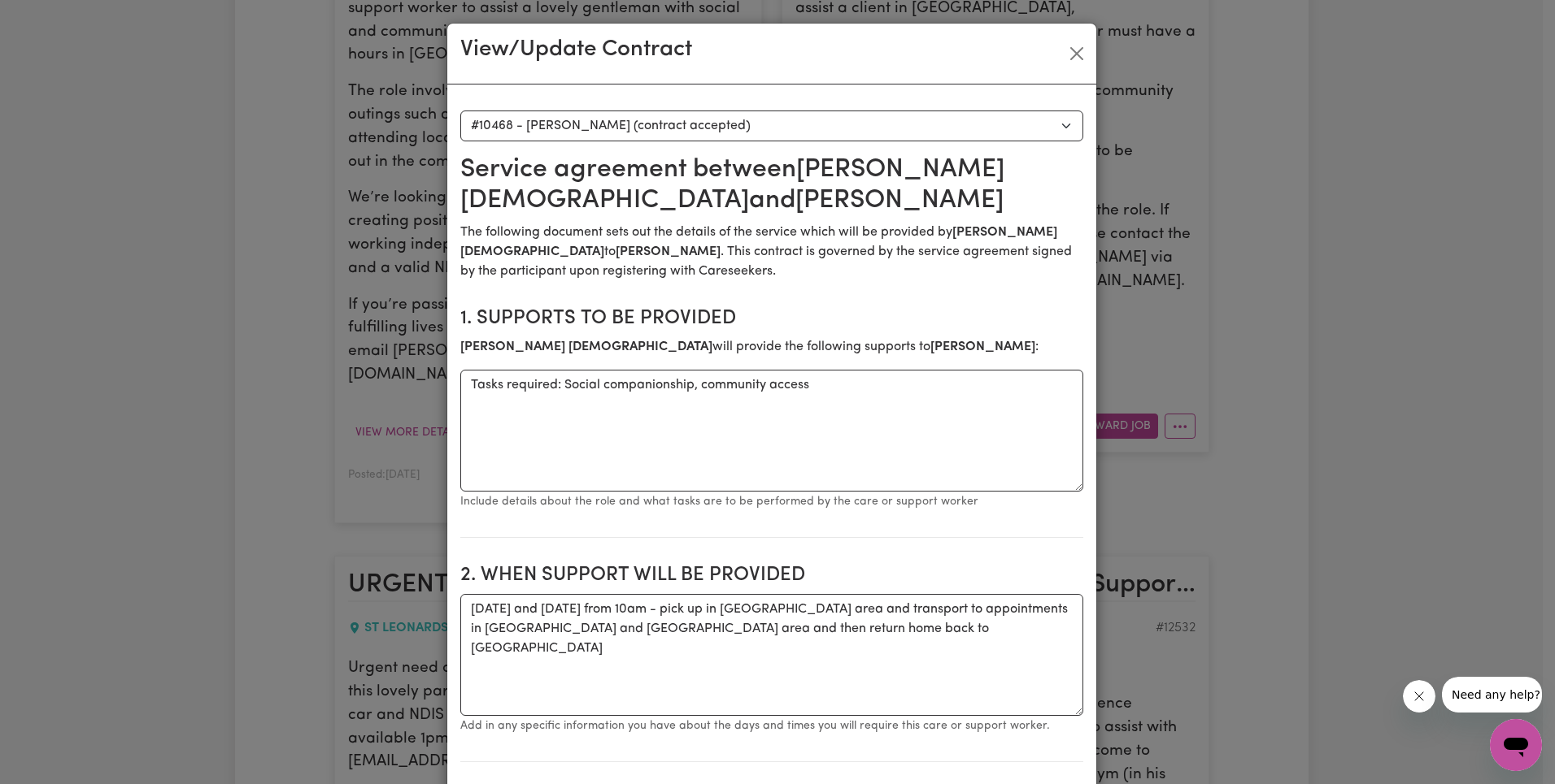
select select "WEEKDAY_DAYTIME"
select select "ASSISTANCE_SELF_CARE"
select select "ONE"
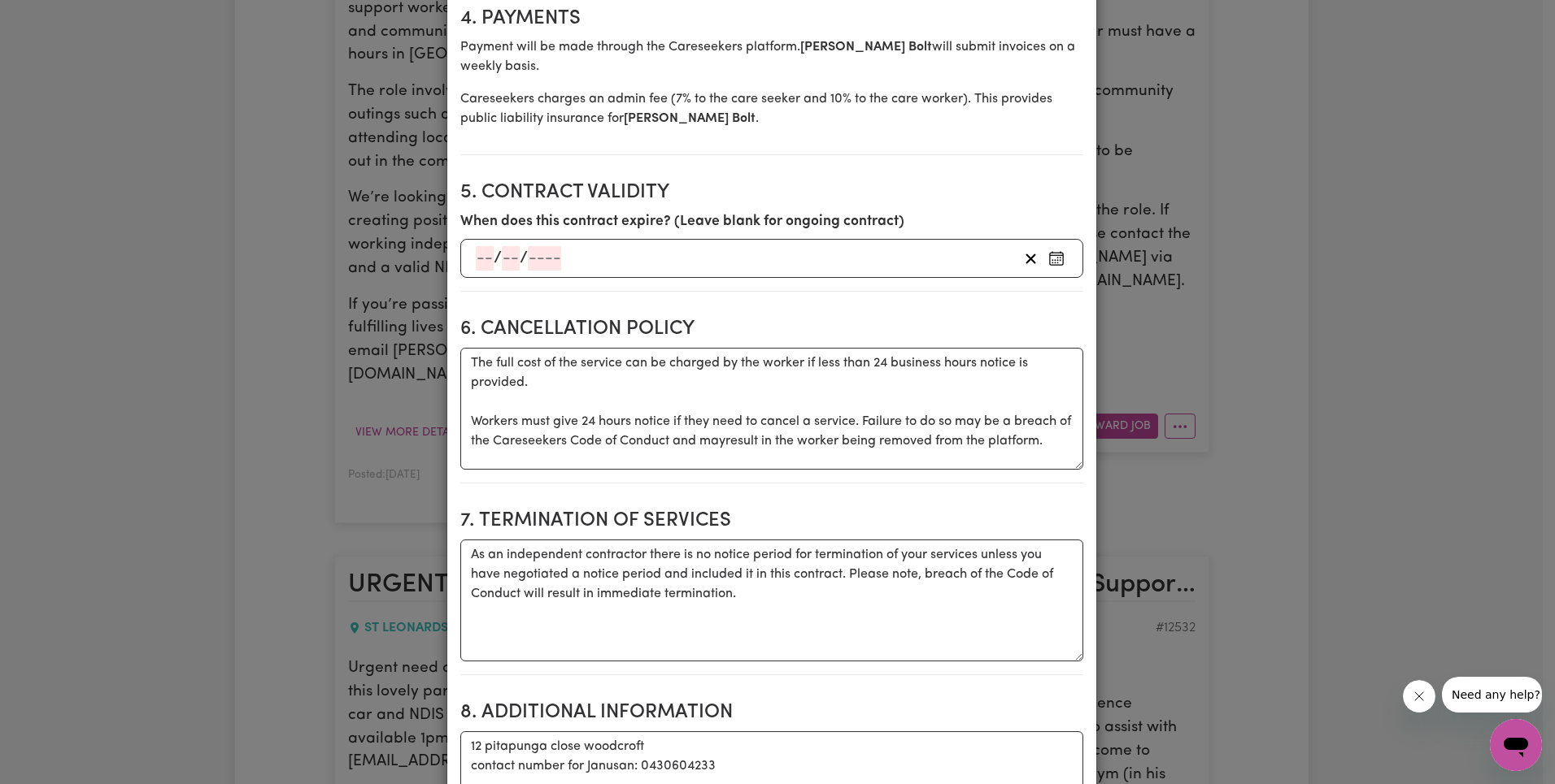
scroll to position [618, 0]
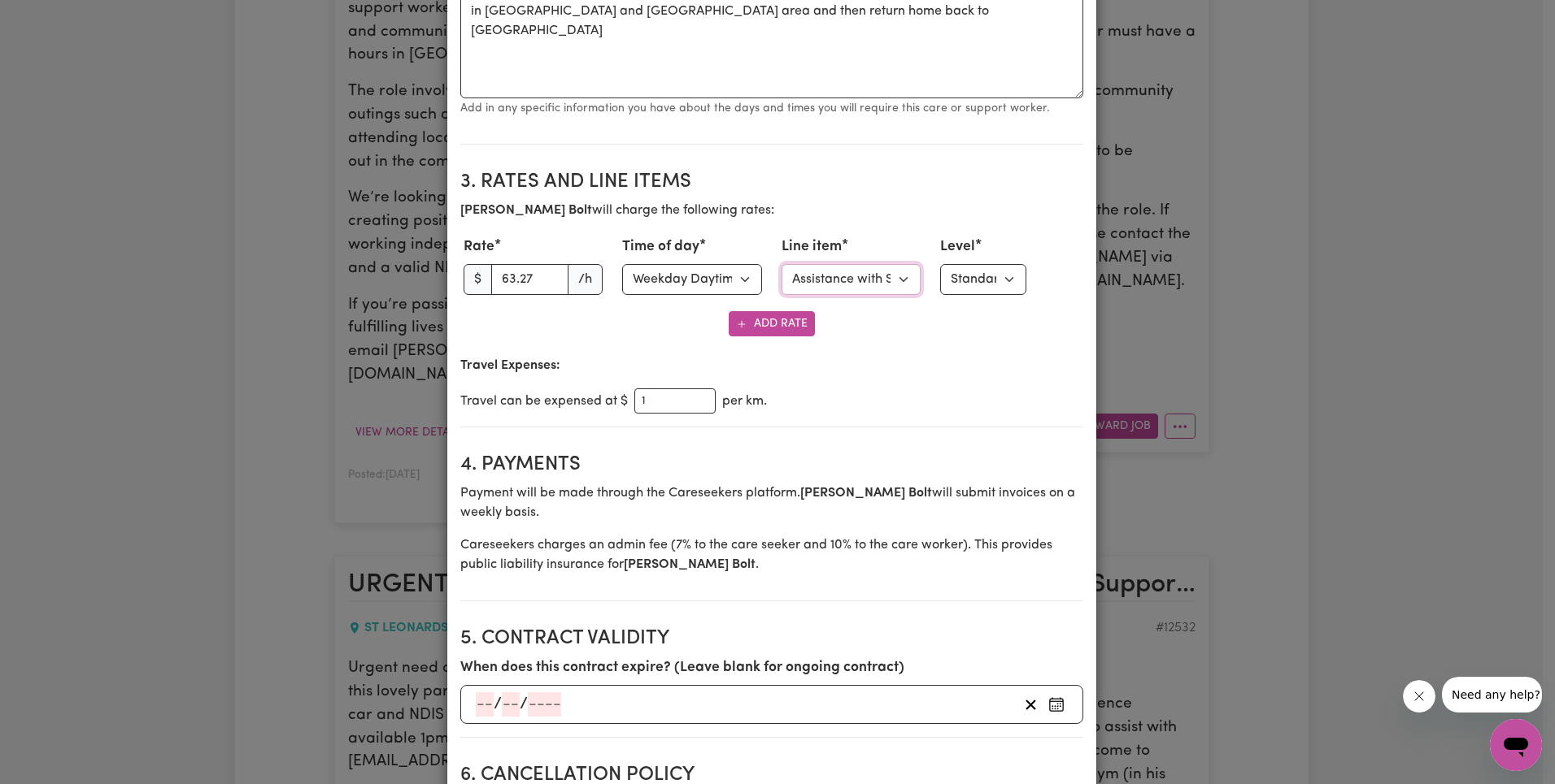
click at [866, 282] on select "Select line item Assistance with Self Care Activities Assistance with personal …" at bounding box center [852, 280] width 140 height 31
select select "OTHER"
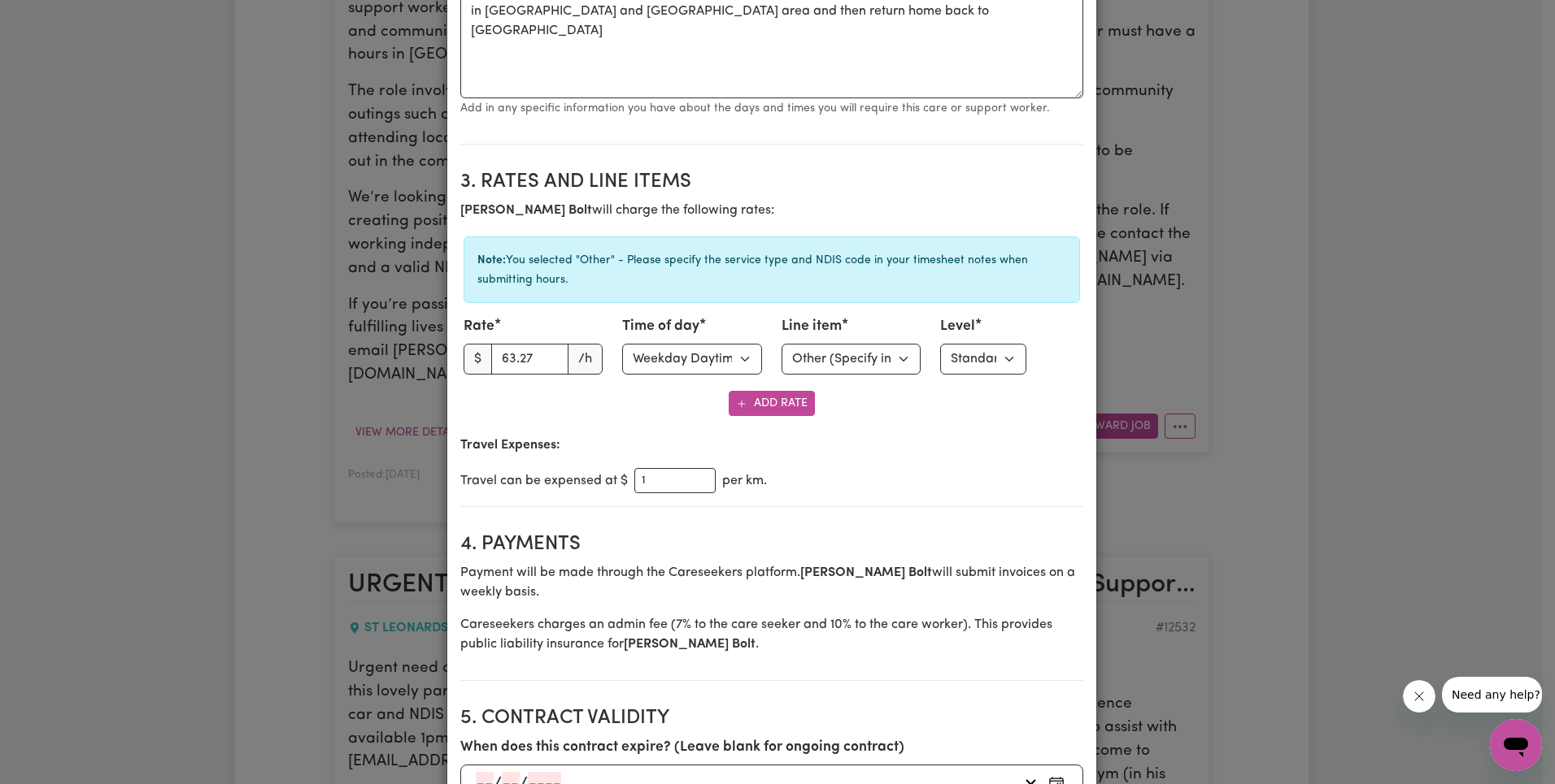
click at [1002, 441] on p "Travel Expenses:" at bounding box center [771, 445] width 623 height 20
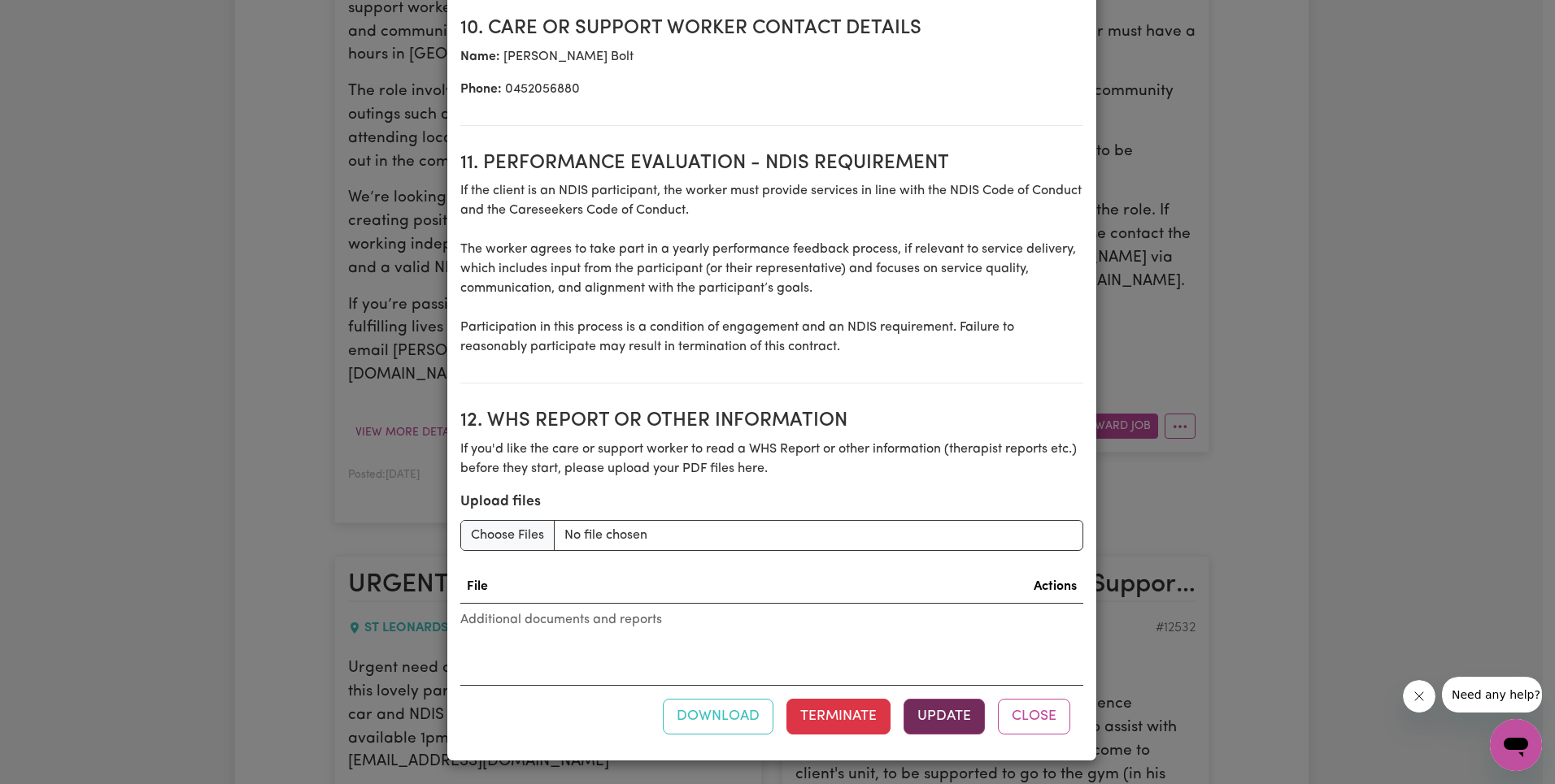
click at [941, 718] on button "Update" at bounding box center [944, 717] width 81 height 35
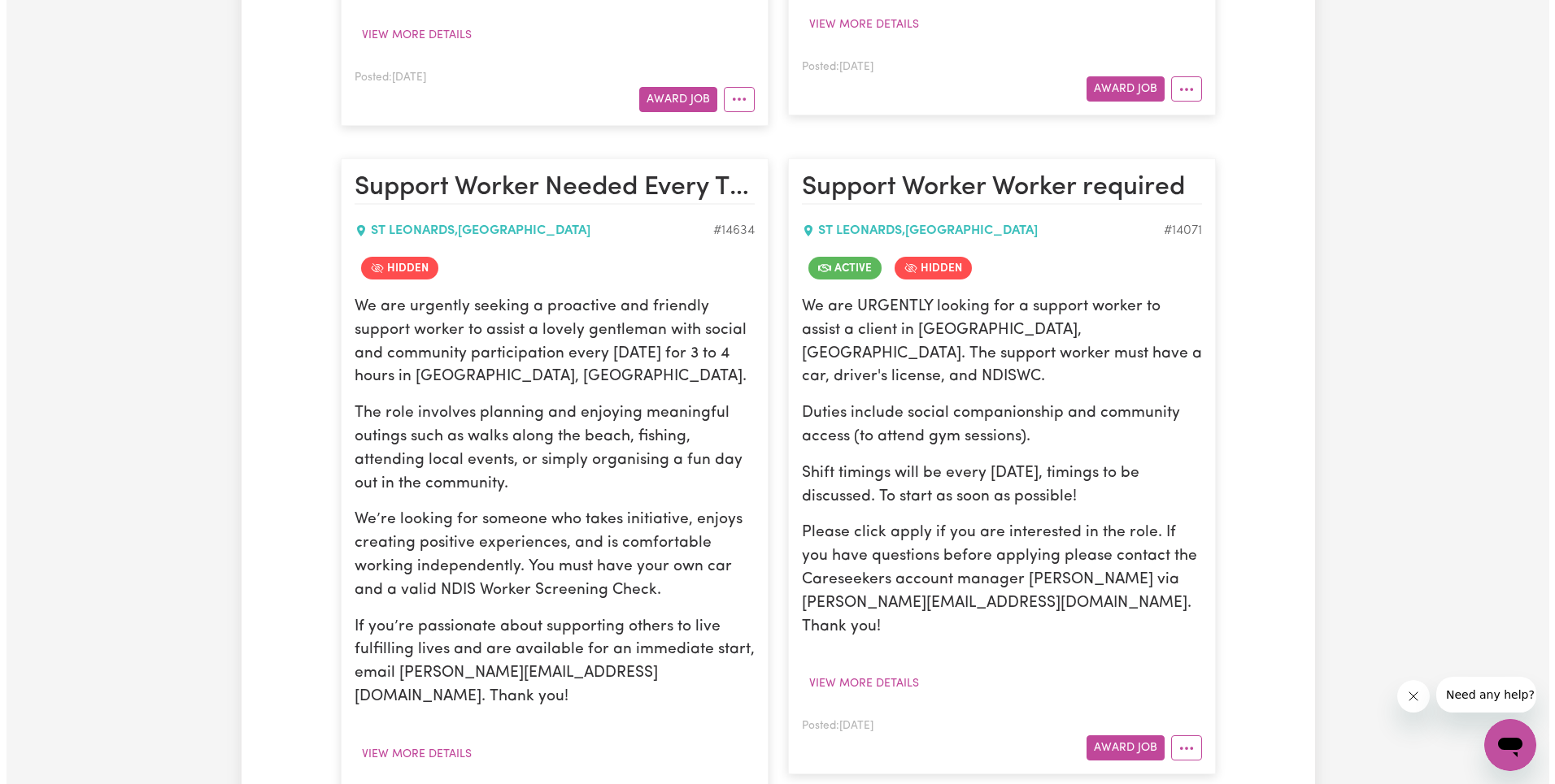
scroll to position [1735, 0]
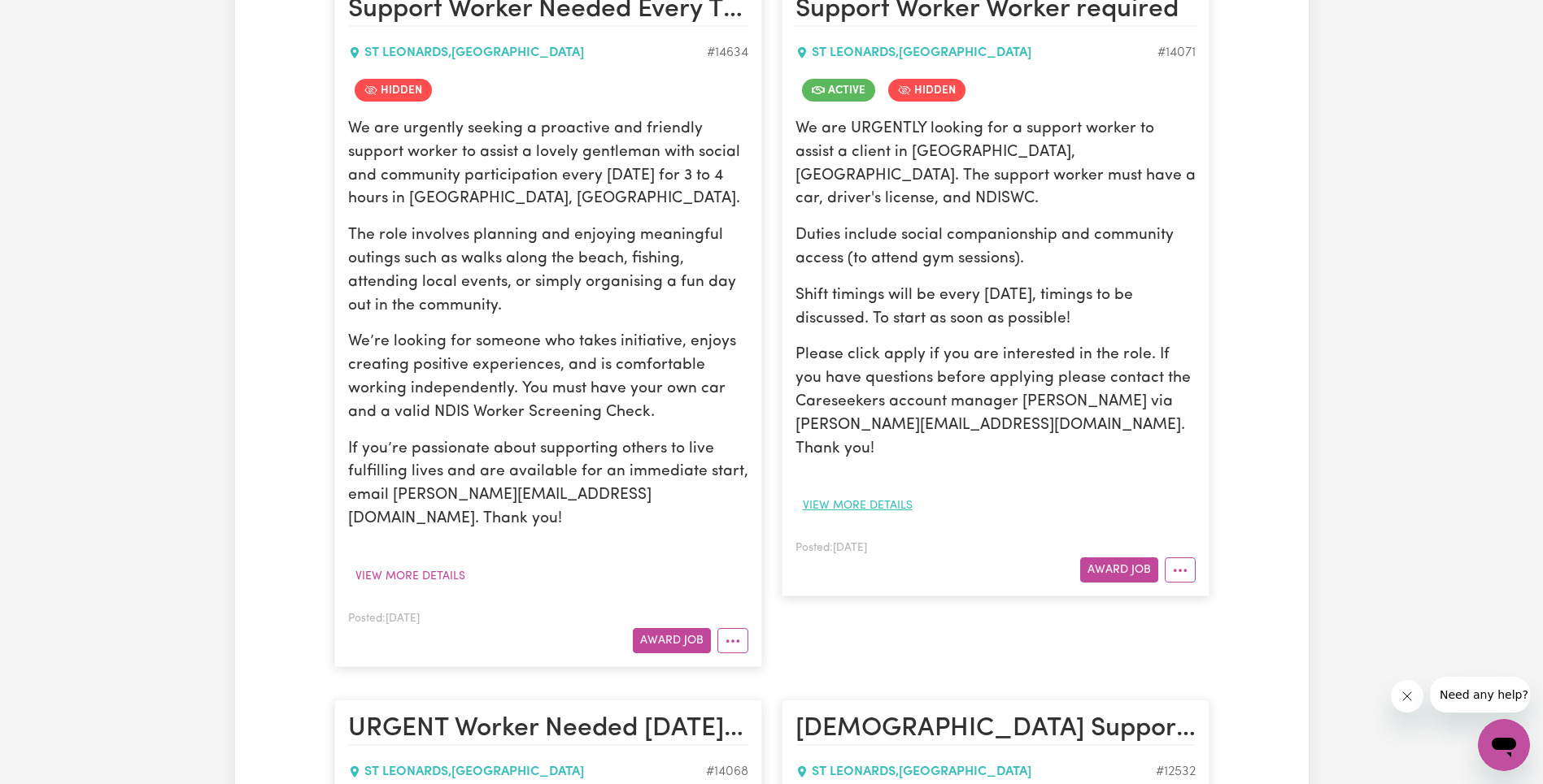
click at [874, 494] on button "View more details" at bounding box center [858, 506] width 125 height 25
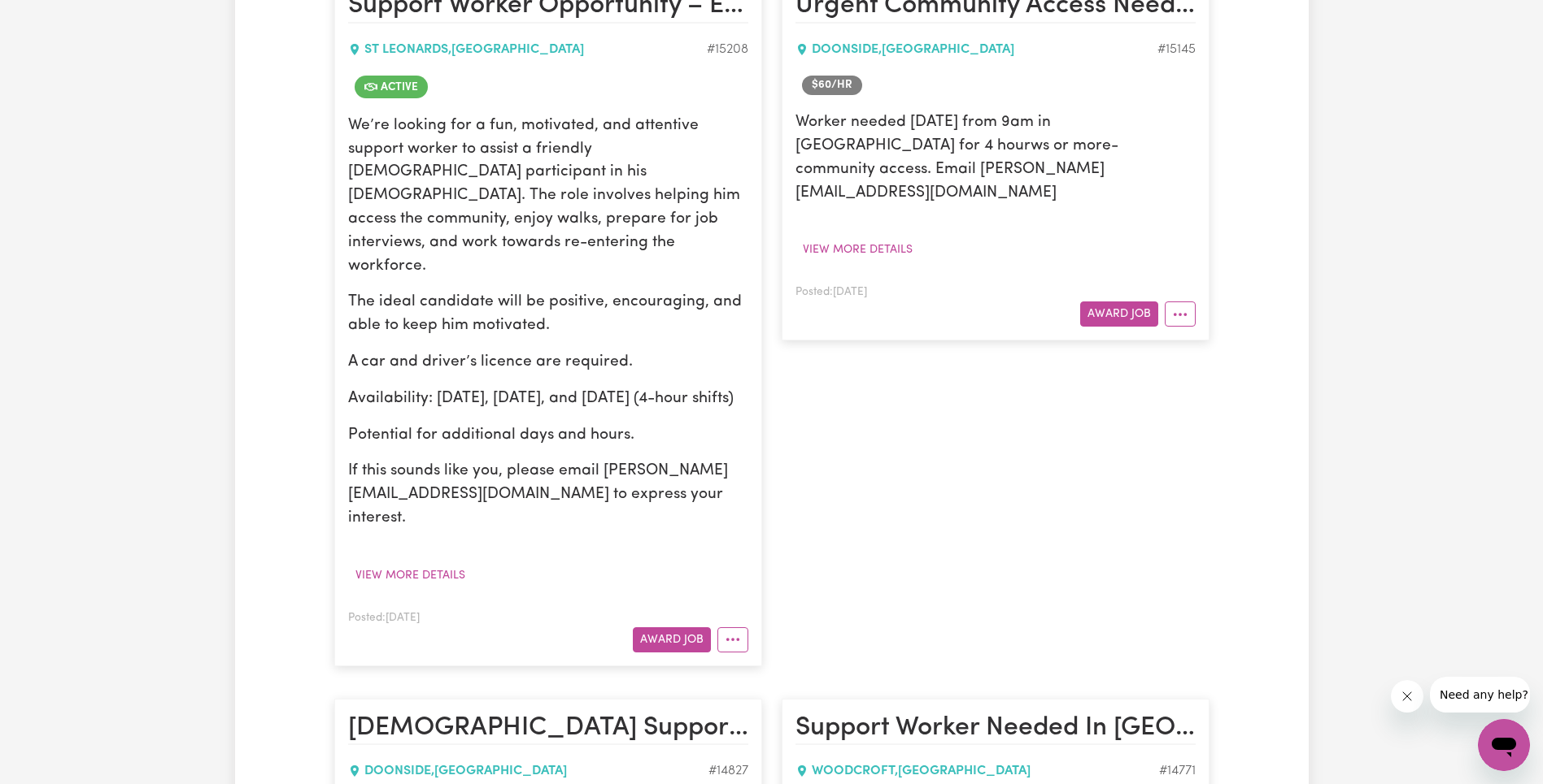
scroll to position [0, 0]
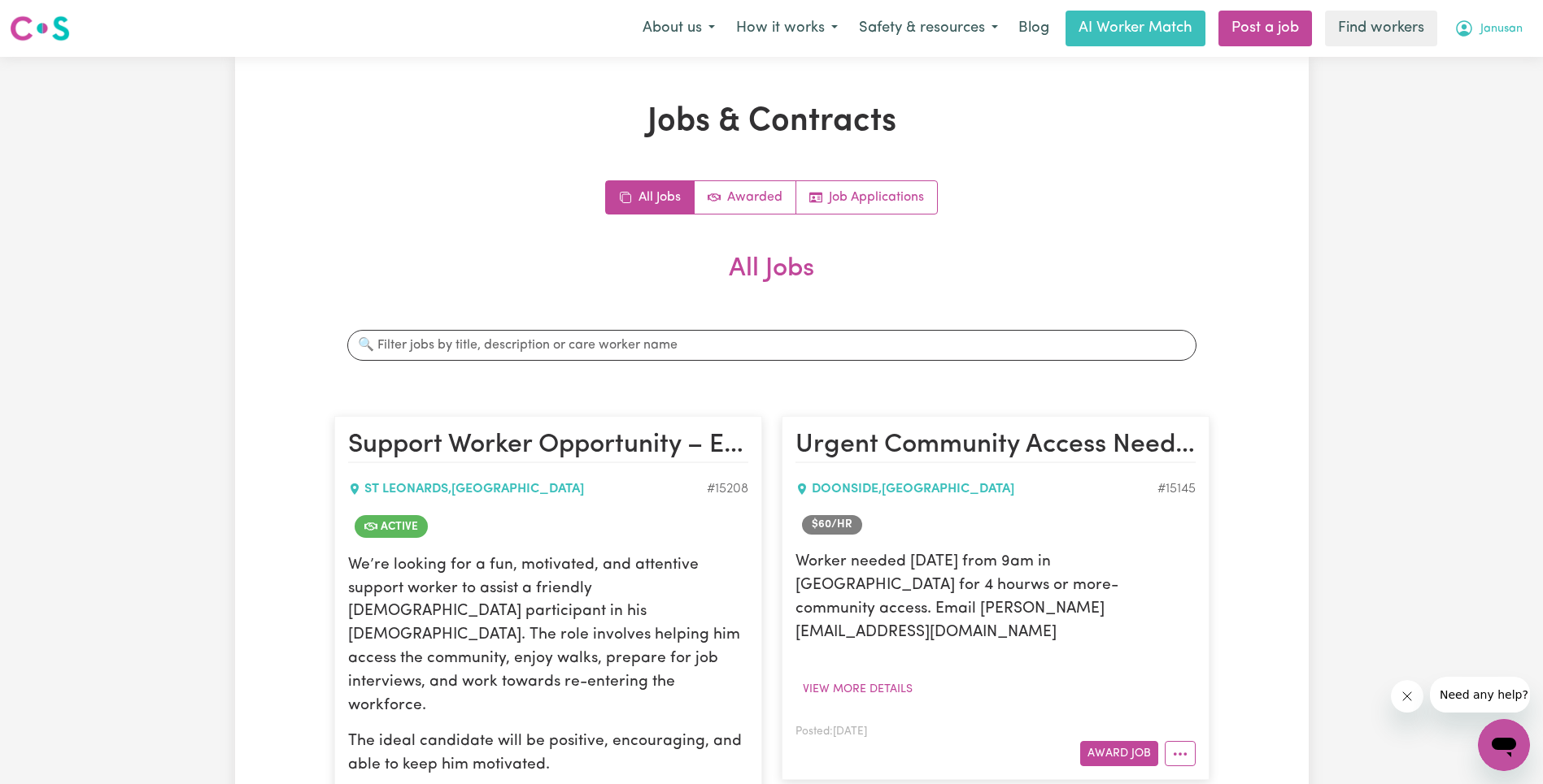
click at [1495, 39] on button "Janusan" at bounding box center [1488, 28] width 89 height 34
click at [1487, 93] on link "Logout" at bounding box center [1468, 93] width 129 height 31
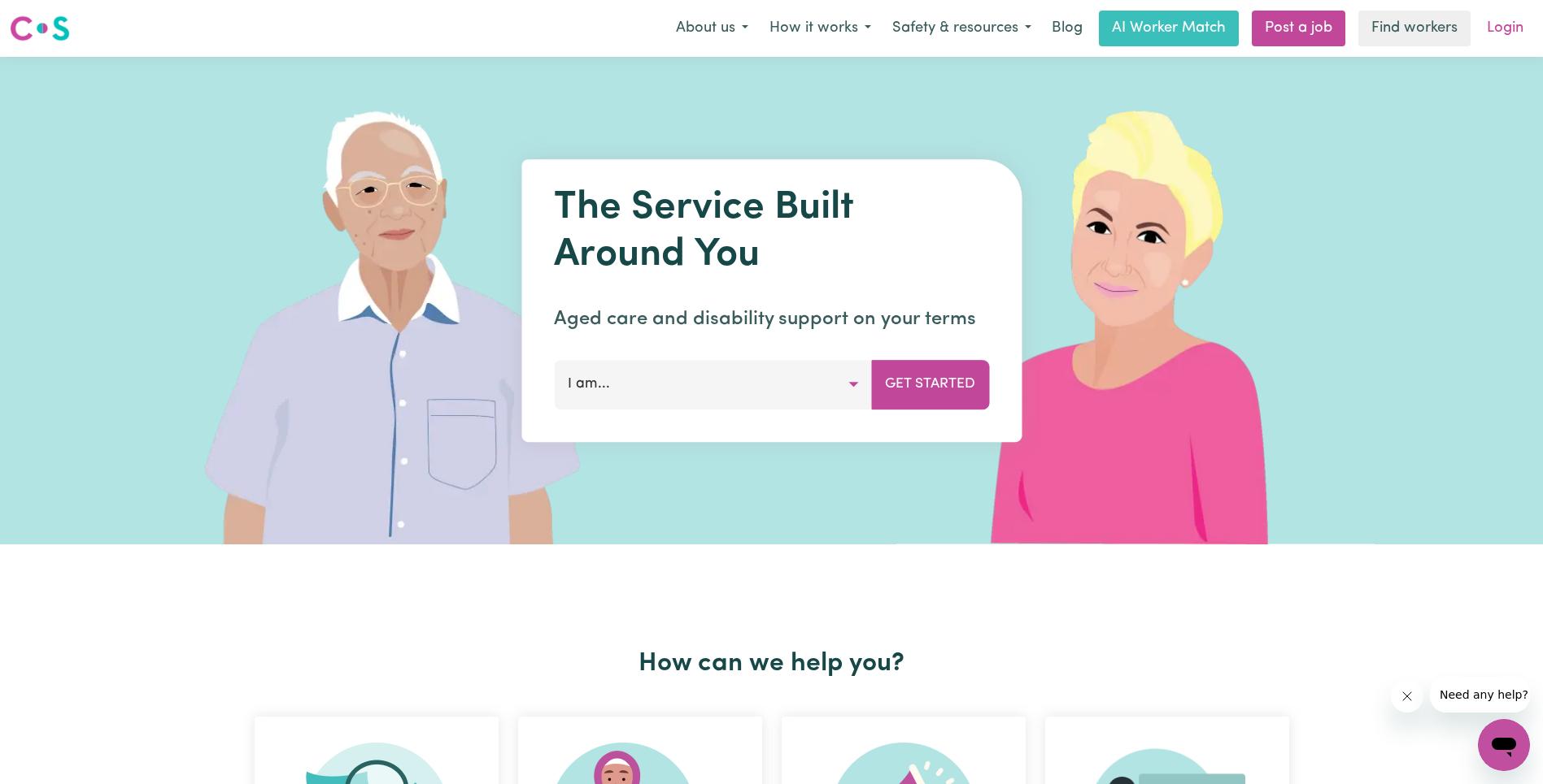
click at [1503, 37] on link "Login" at bounding box center [1504, 28] width 56 height 35
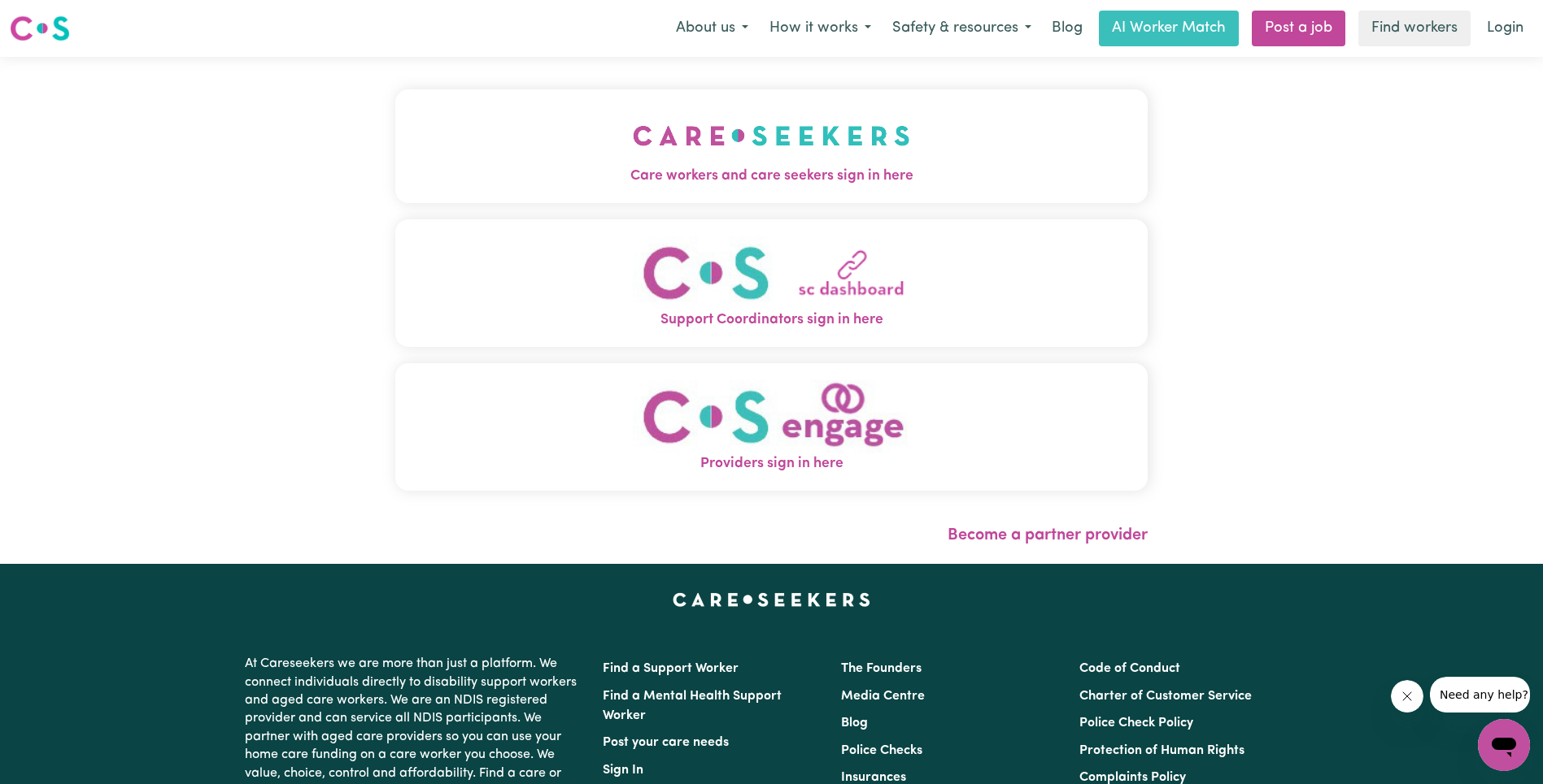
click at [470, 166] on span "Care workers and care seekers sign in here" at bounding box center [772, 176] width 752 height 21
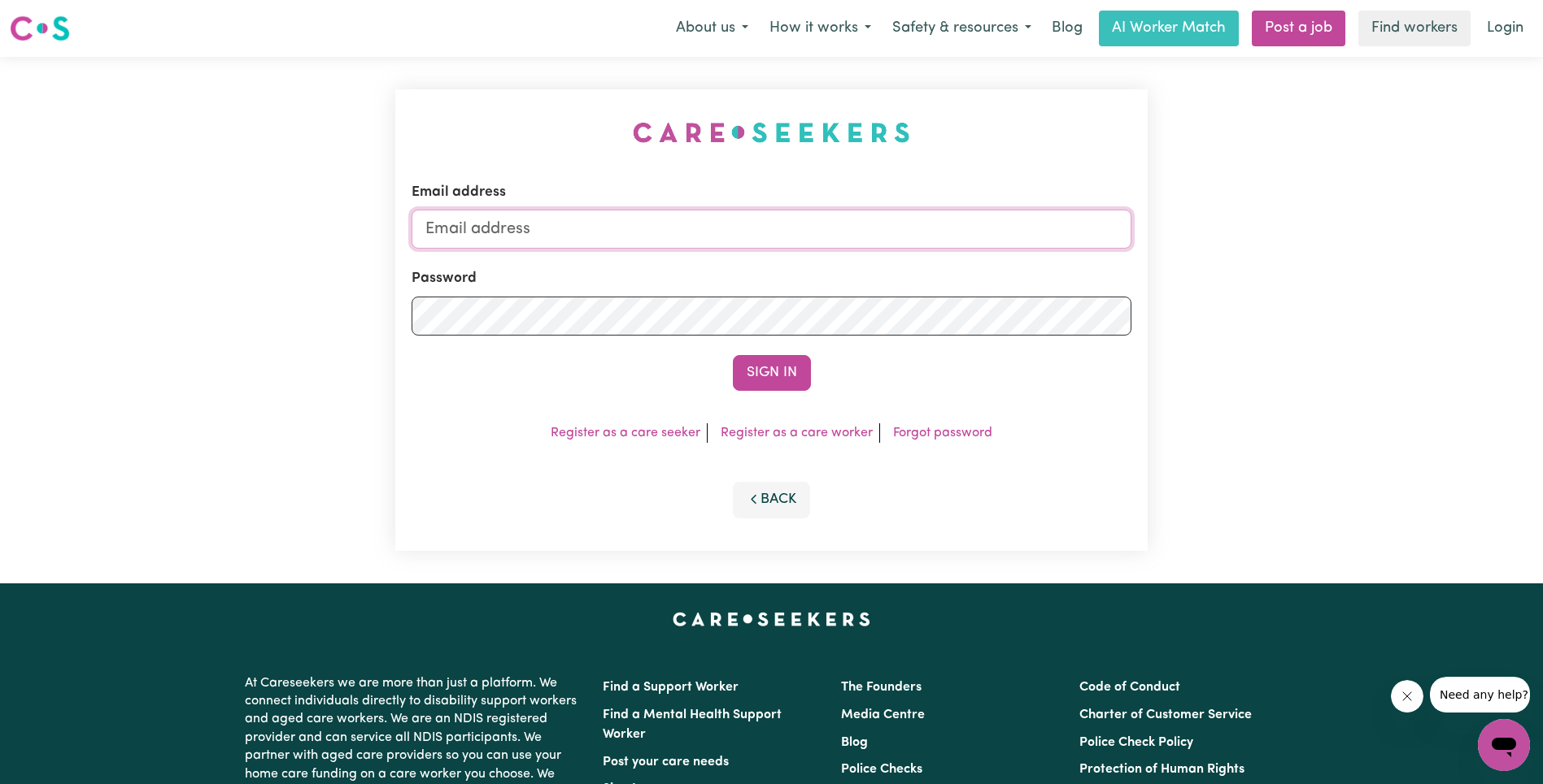
click at [823, 224] on input "Email address" at bounding box center [772, 229] width 720 height 39
type input "[EMAIL_ADDRESS][DOMAIN_NAME]"
click at [739, 371] on button "Sign In" at bounding box center [772, 373] width 78 height 35
